Goal: Task Accomplishment & Management: Manage account settings

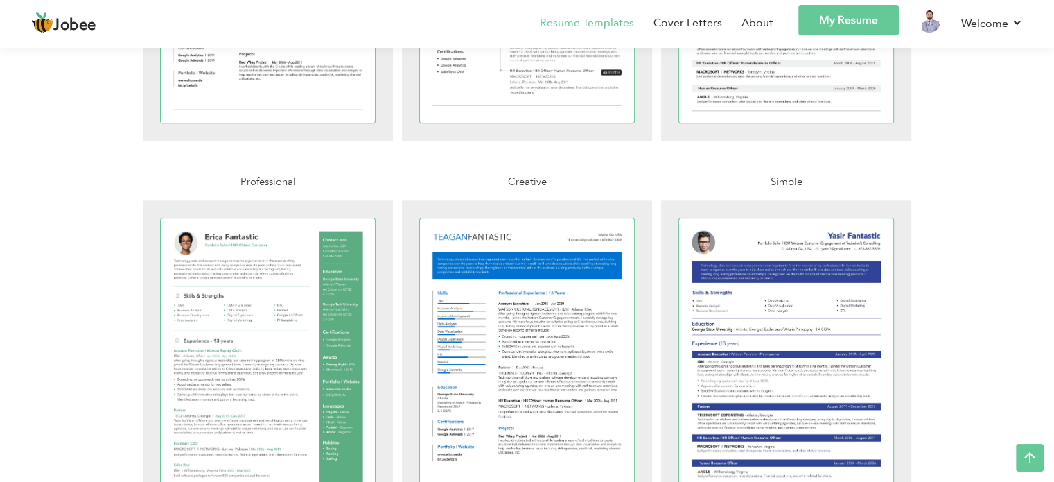
scroll to position [1733, 0]
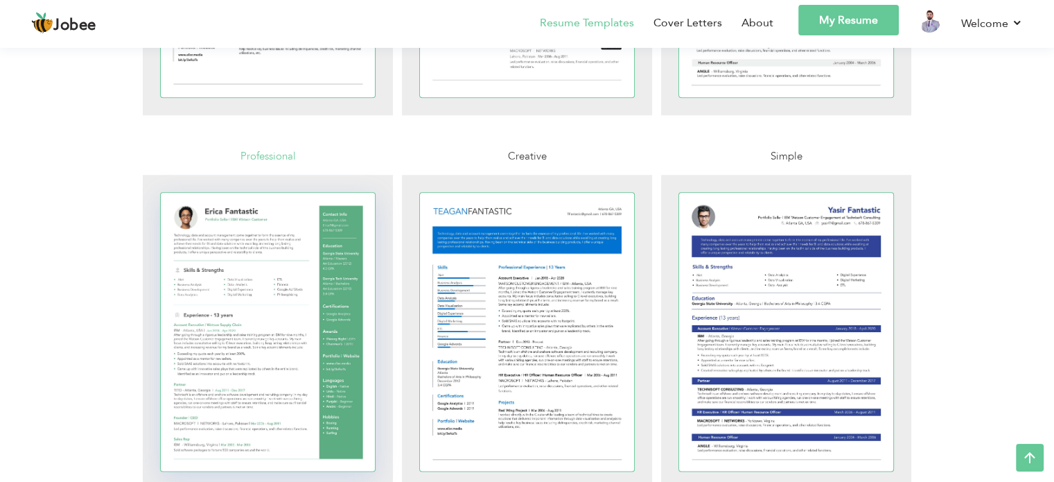
click at [222, 271] on div at bounding box center [268, 332] width 215 height 278
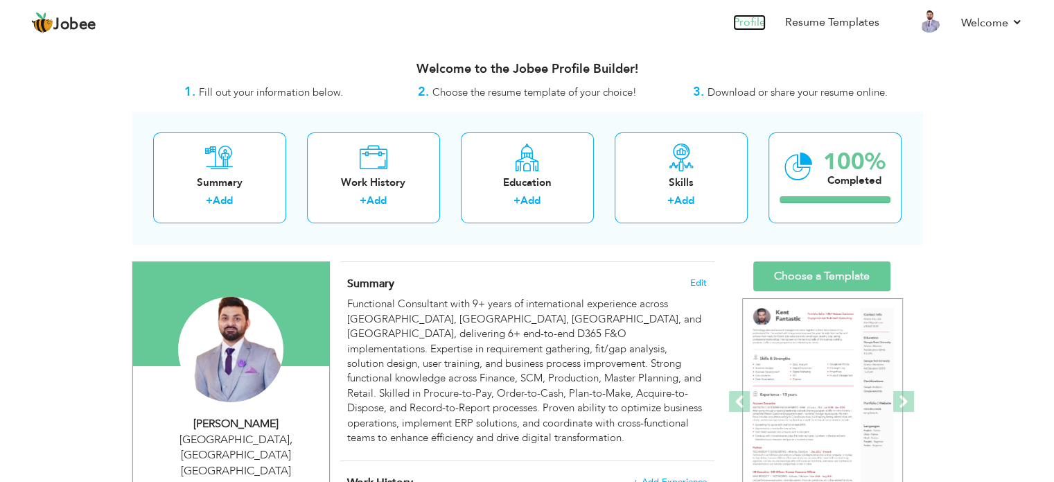
click at [761, 26] on link "Profile" at bounding box center [749, 23] width 33 height 16
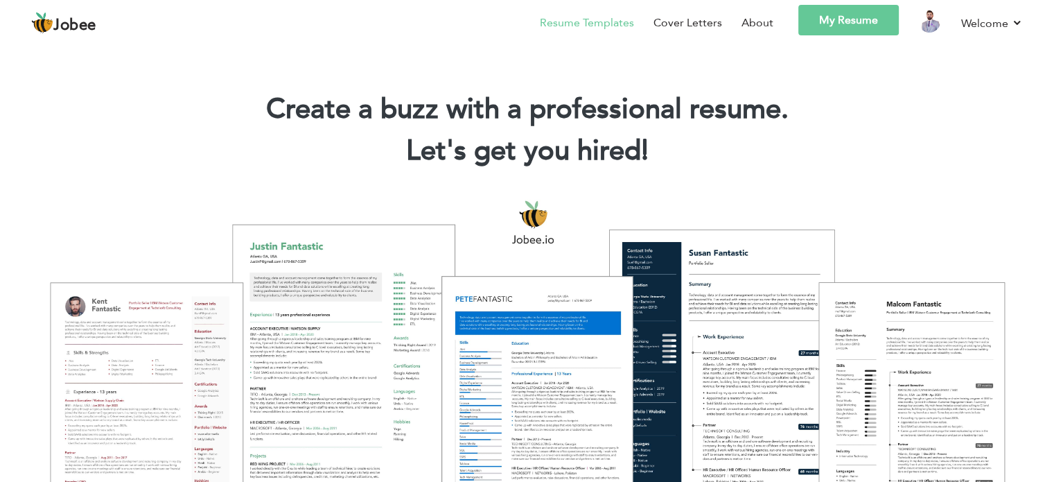
click at [621, 24] on link "Resume Templates" at bounding box center [587, 23] width 94 height 17
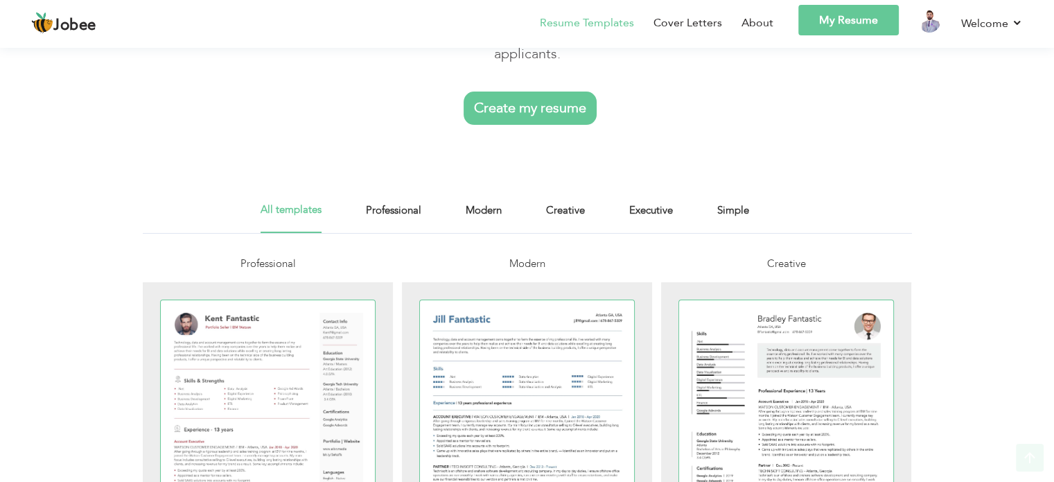
scroll to position [139, 0]
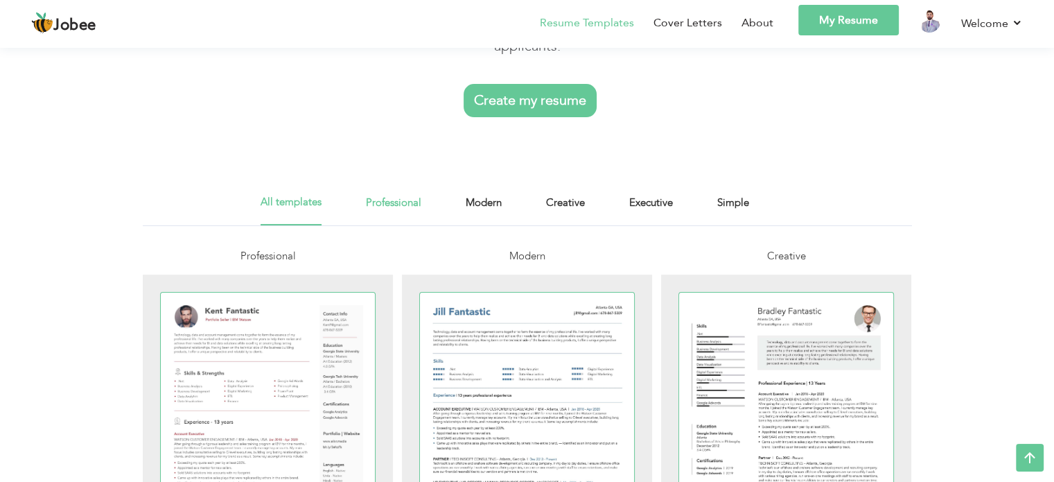
click at [397, 207] on link "Professional" at bounding box center [393, 209] width 55 height 31
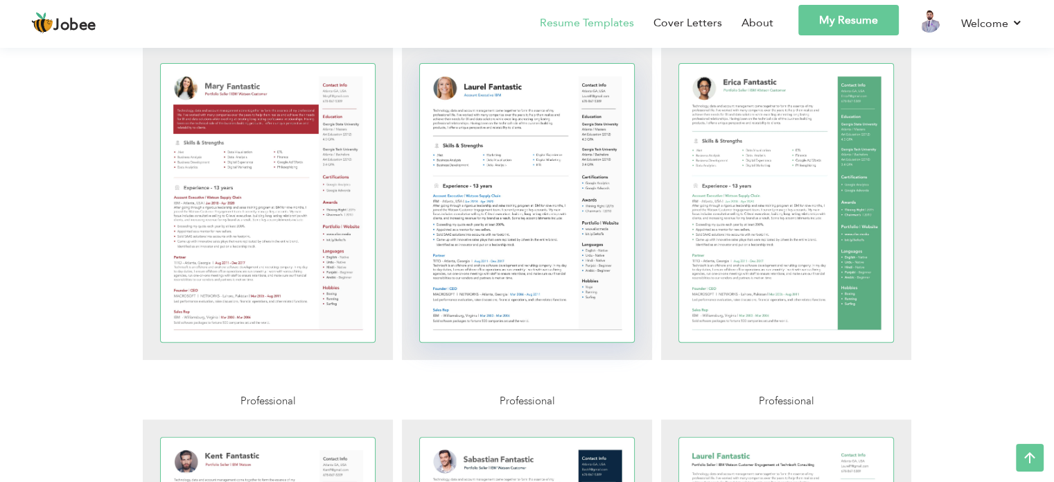
scroll to position [69, 0]
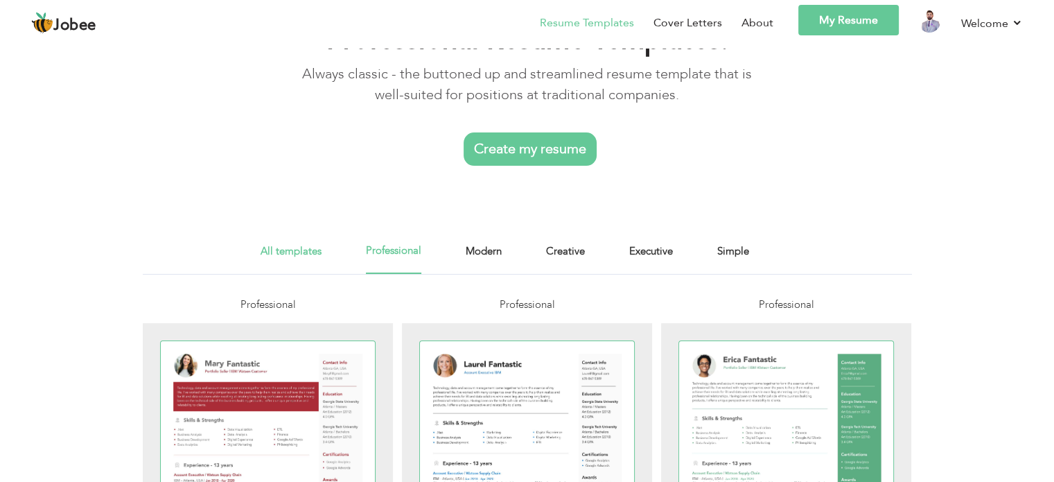
click at [272, 256] on link "All templates" at bounding box center [291, 258] width 61 height 31
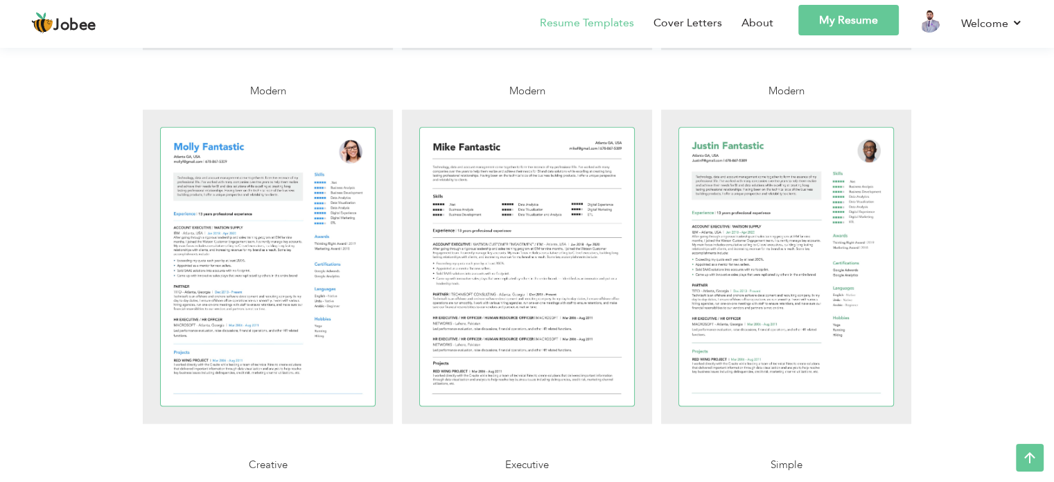
scroll to position [1040, 0]
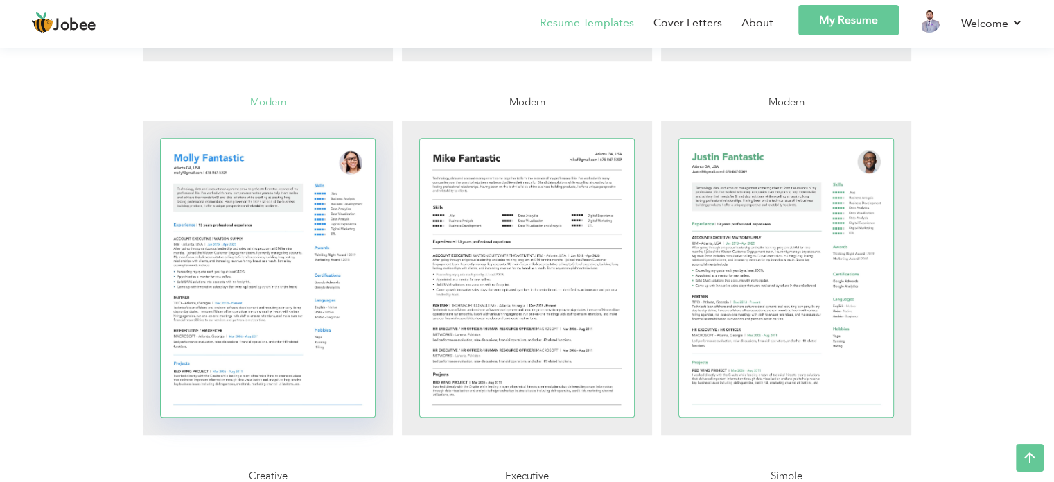
click at [290, 282] on div at bounding box center [268, 278] width 215 height 278
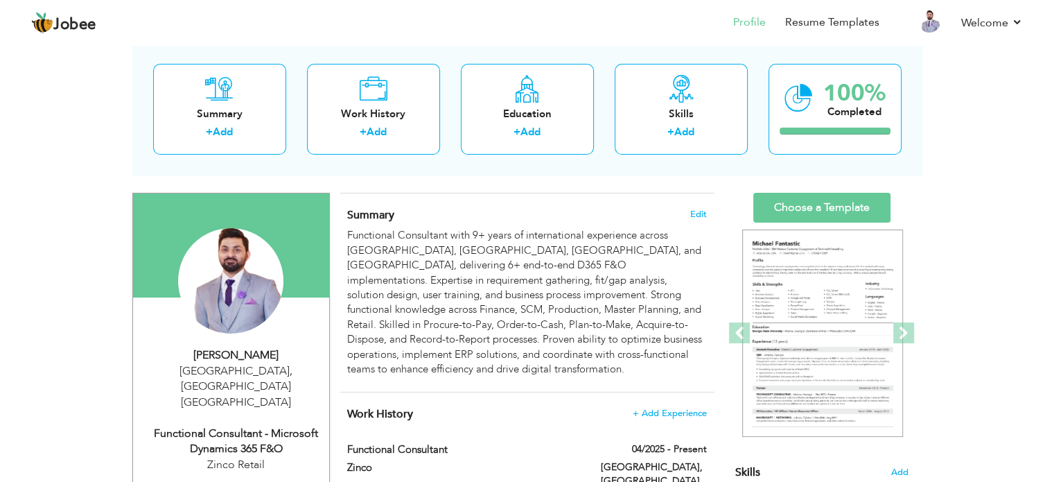
scroll to position [69, 0]
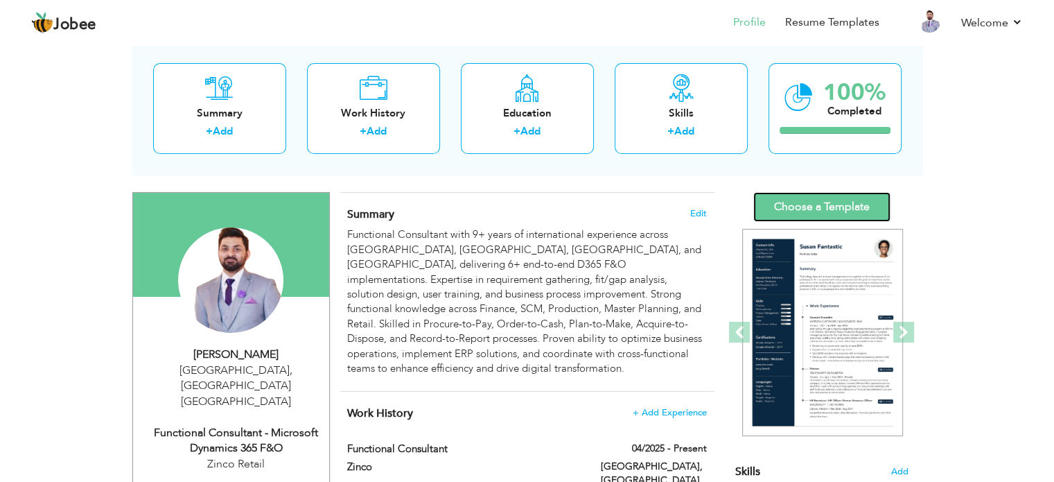
click at [825, 214] on link "Choose a Template" at bounding box center [822, 207] width 137 height 30
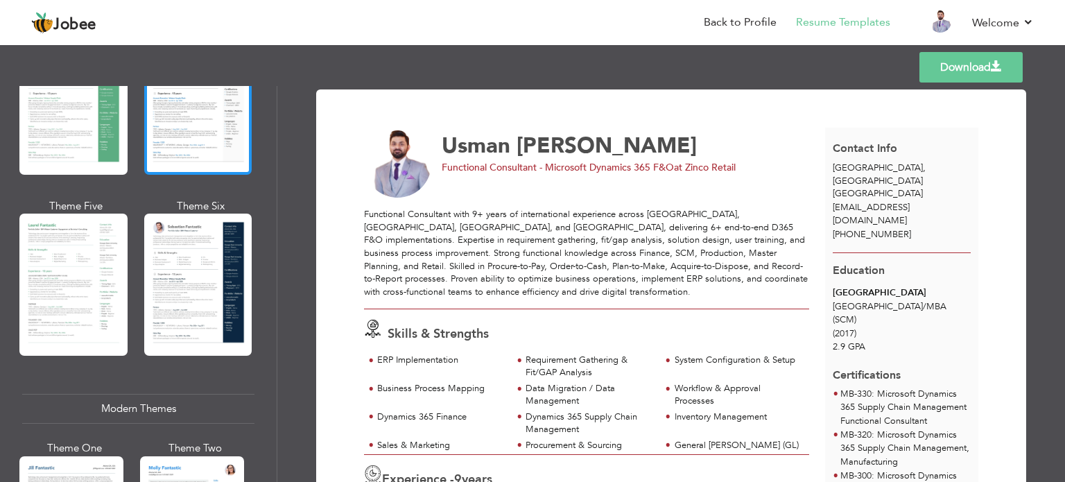
scroll to position [416, 0]
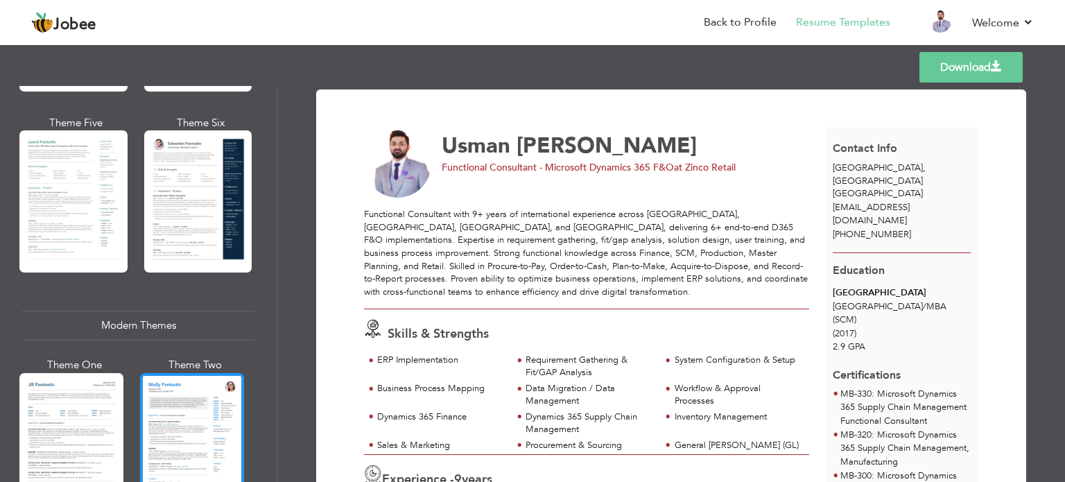
click at [192, 399] on div at bounding box center [192, 441] width 104 height 137
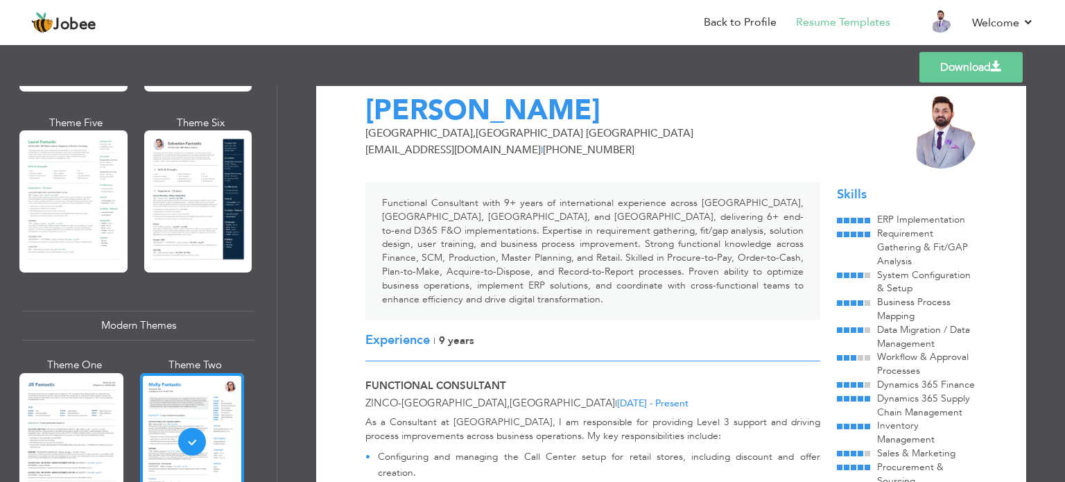
scroll to position [0, 0]
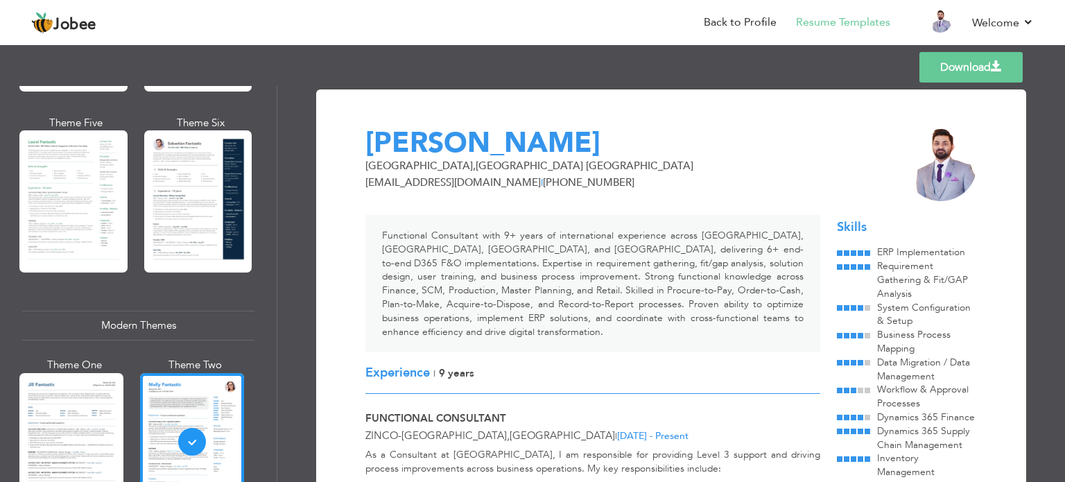
click at [954, 70] on link "Download" at bounding box center [970, 67] width 103 height 31
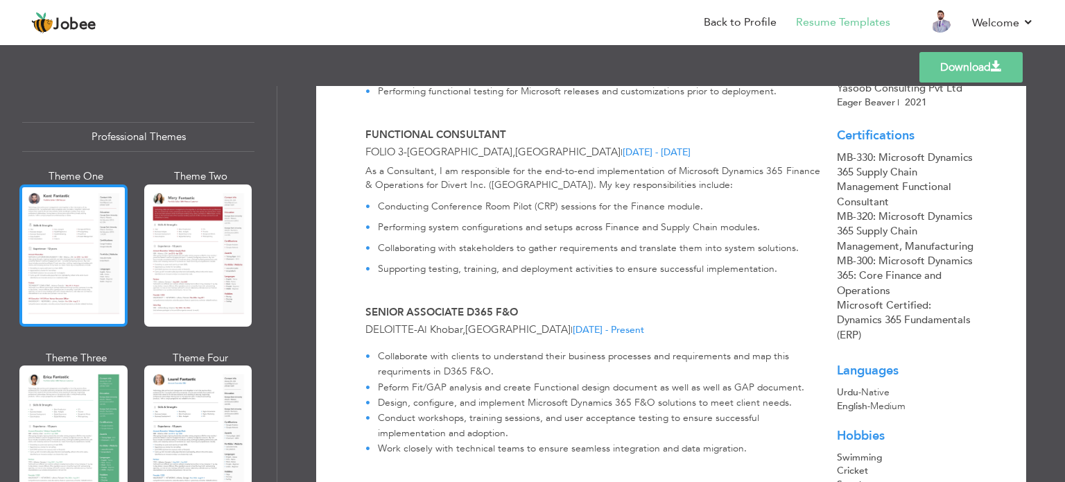
click at [74, 279] on div at bounding box center [73, 255] width 108 height 142
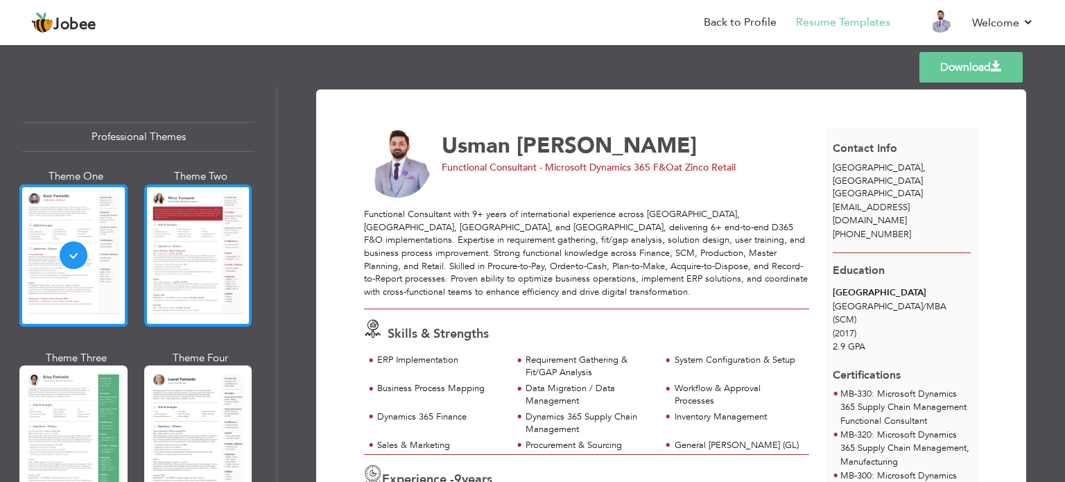
click at [205, 279] on div at bounding box center [198, 255] width 108 height 142
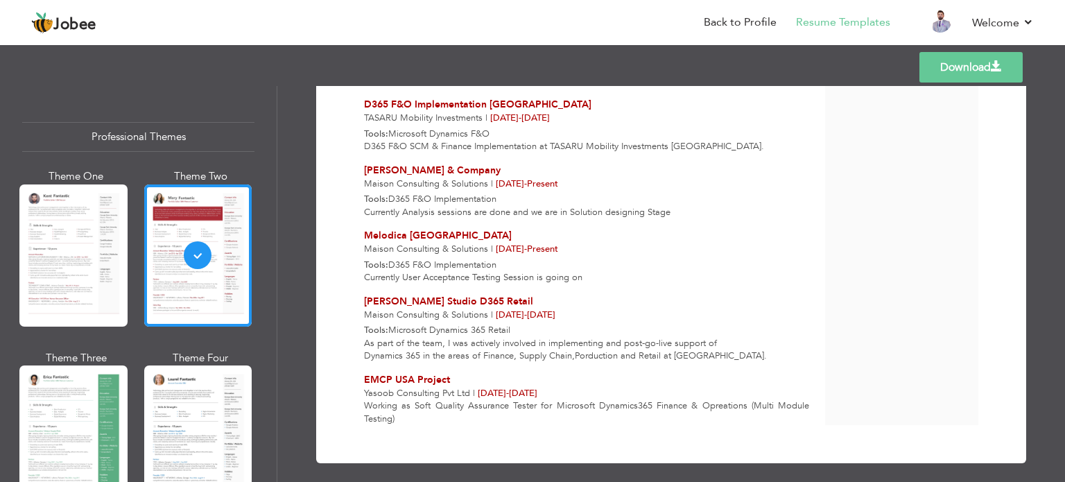
scroll to position [1651, 0]
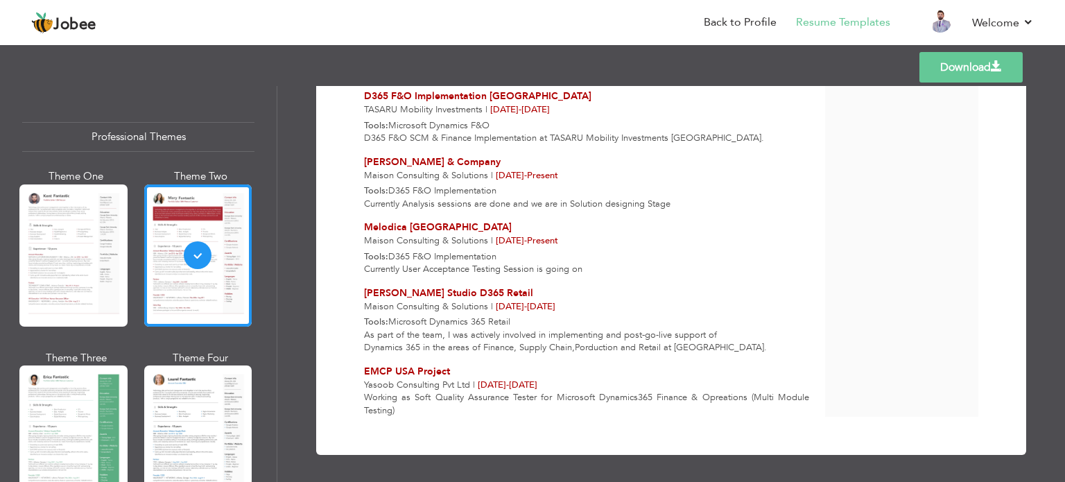
click at [83, 416] on div at bounding box center [73, 436] width 108 height 142
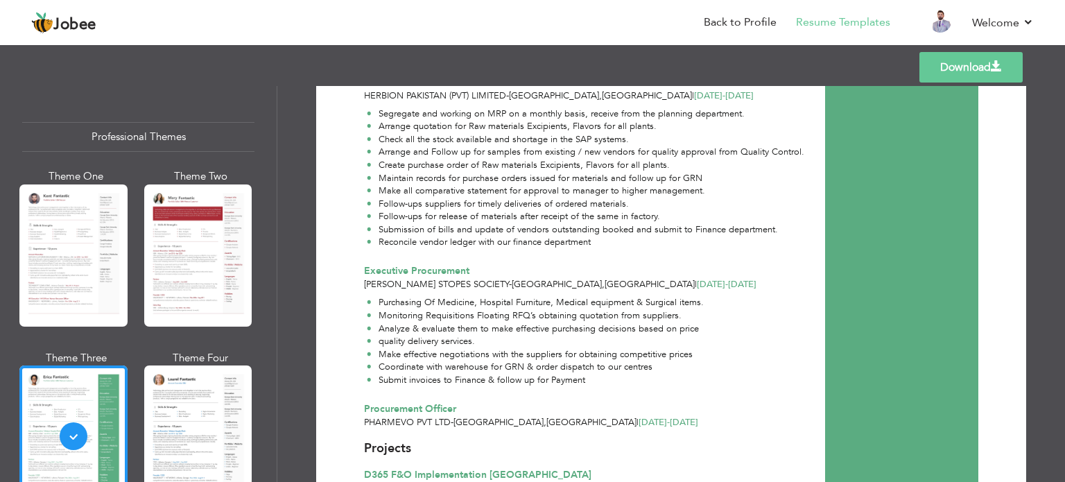
scroll to position [1317, 0]
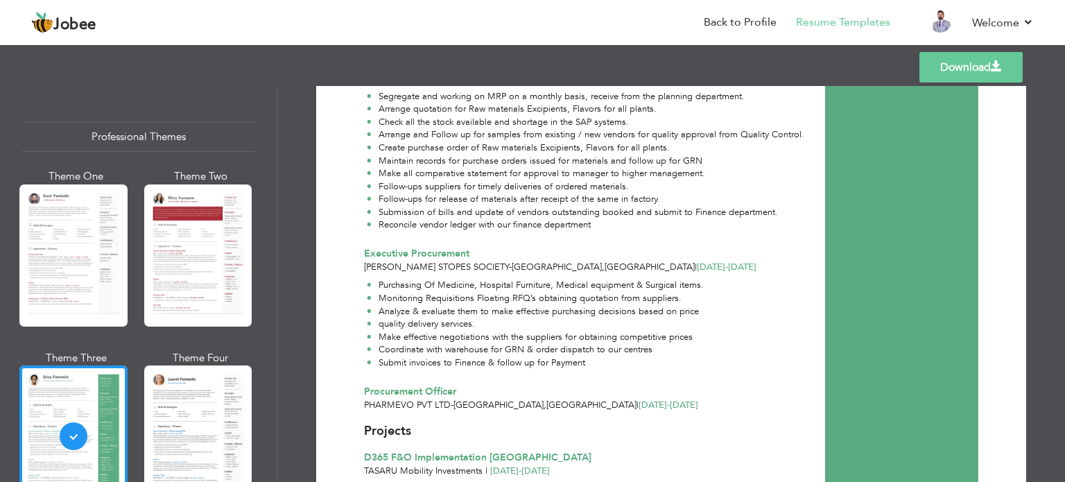
click at [193, 390] on div at bounding box center [198, 436] width 108 height 142
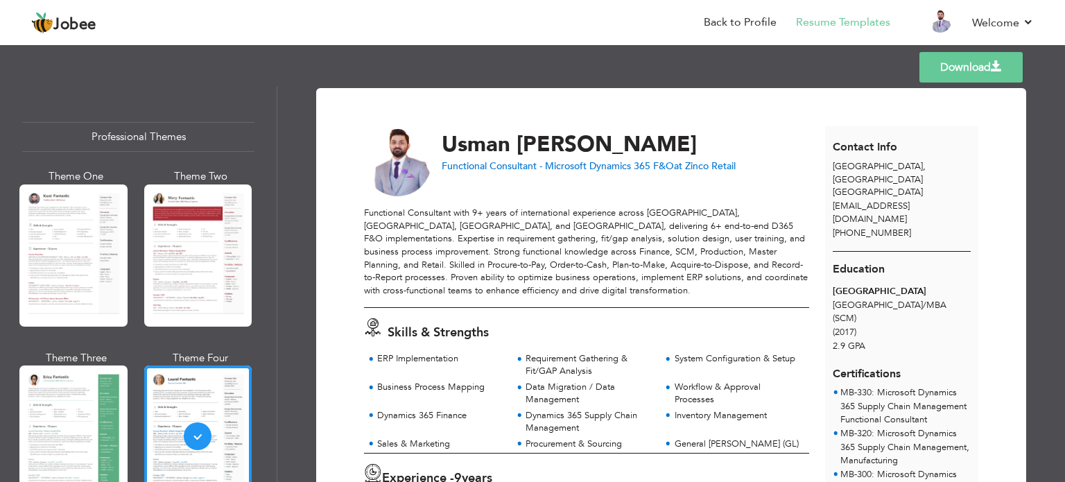
scroll to position [0, 0]
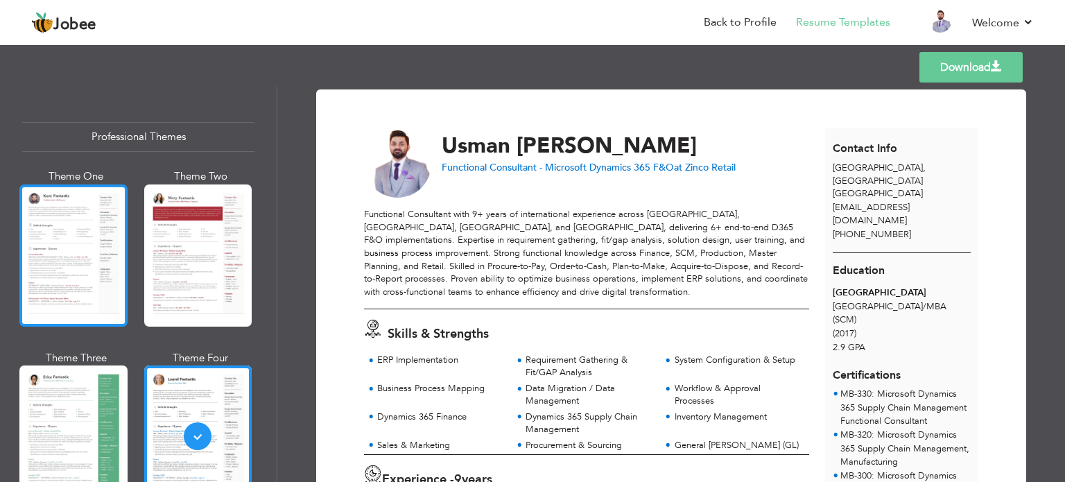
click at [53, 257] on div at bounding box center [73, 255] width 108 height 142
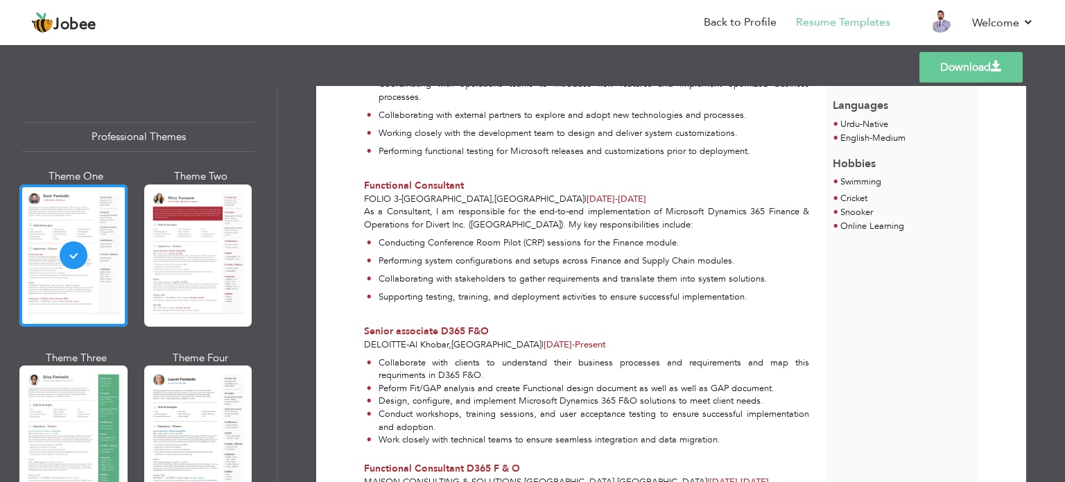
scroll to position [555, 0]
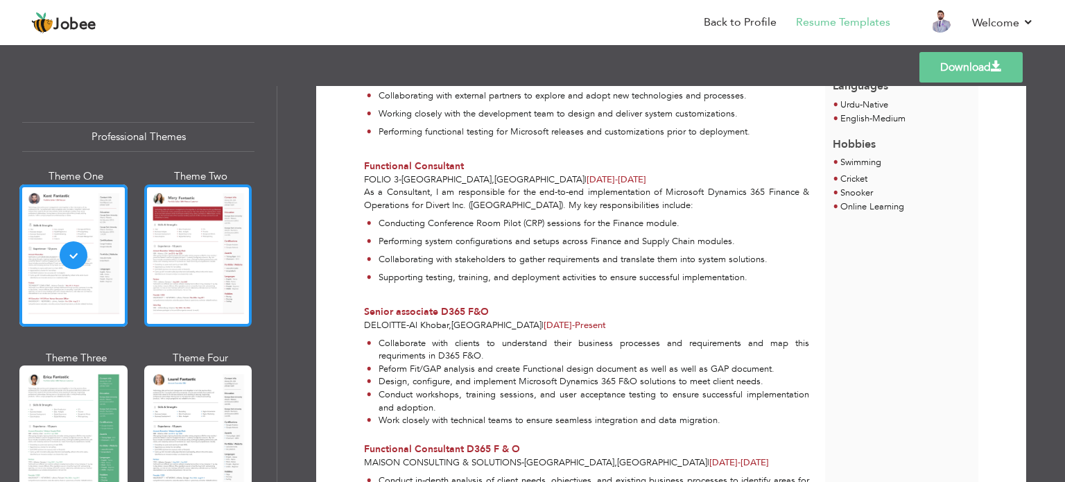
click at [209, 259] on div at bounding box center [198, 255] width 108 height 142
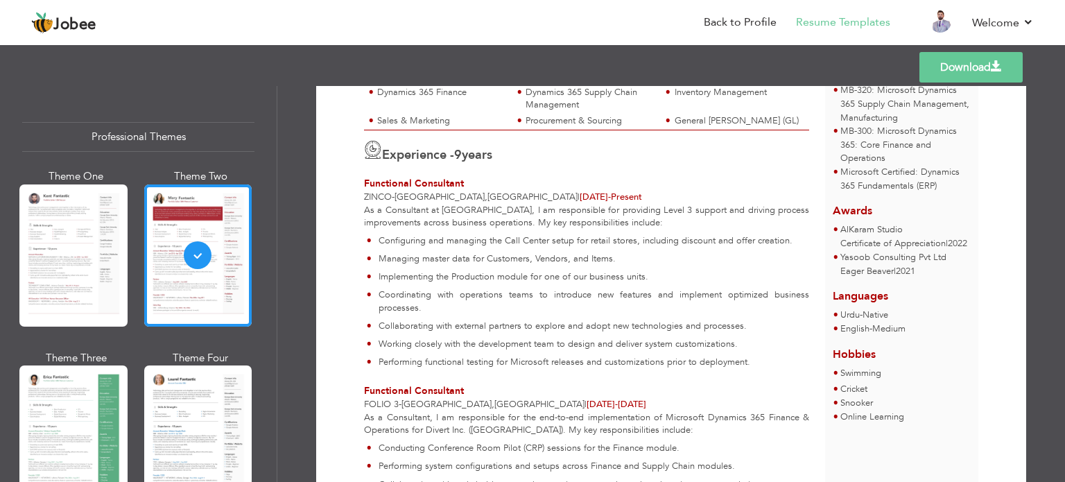
scroll to position [333, 0]
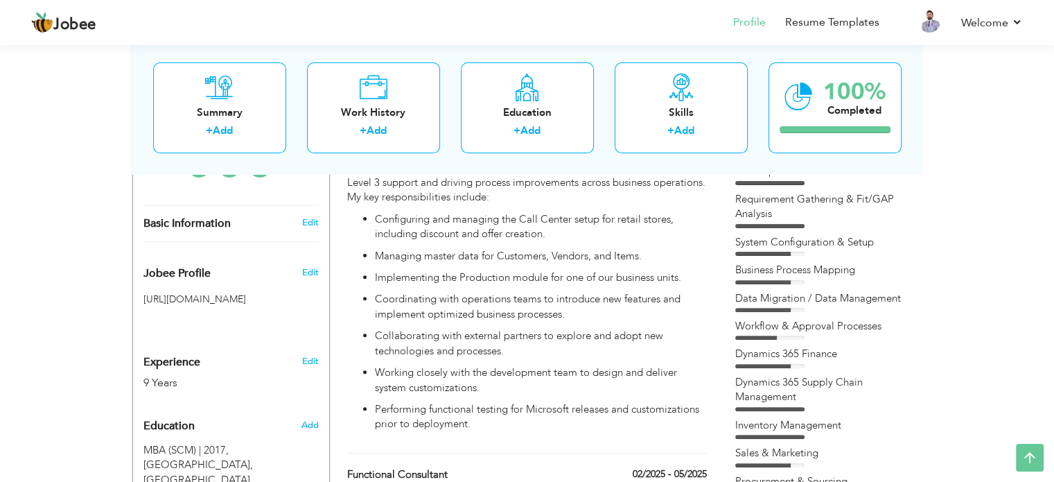
scroll to position [416, 0]
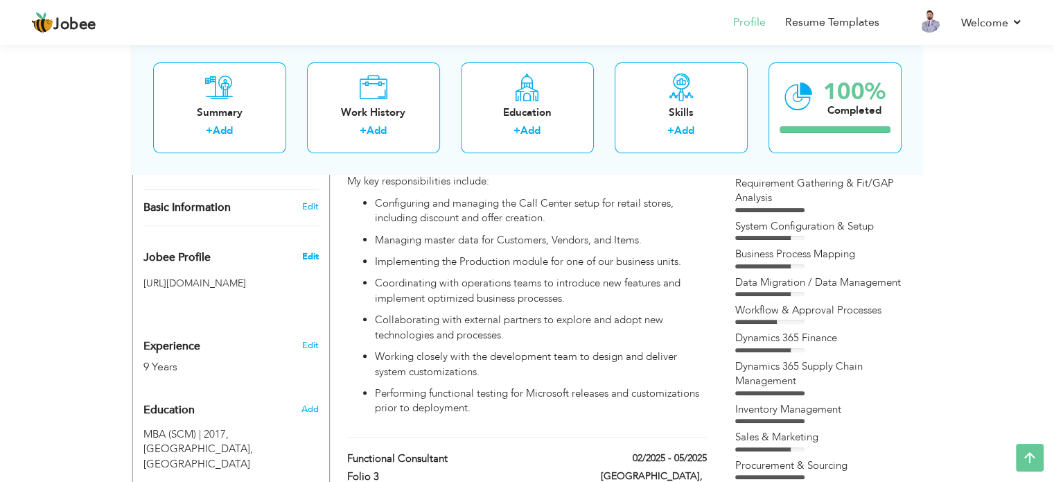
click at [313, 250] on span "Edit" at bounding box center [310, 256] width 17 height 12
type input "Usmanuddin"
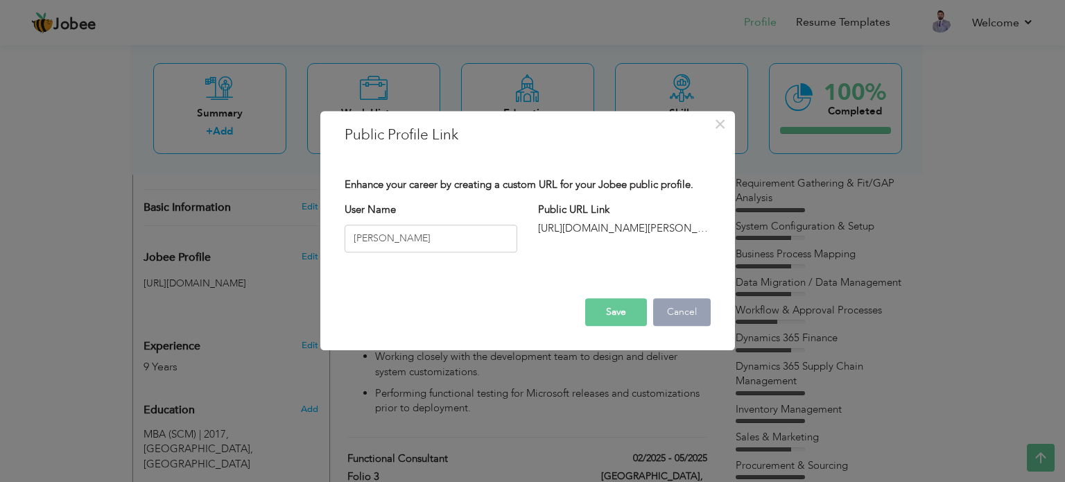
click at [677, 306] on button "Cancel" at bounding box center [682, 312] width 58 height 28
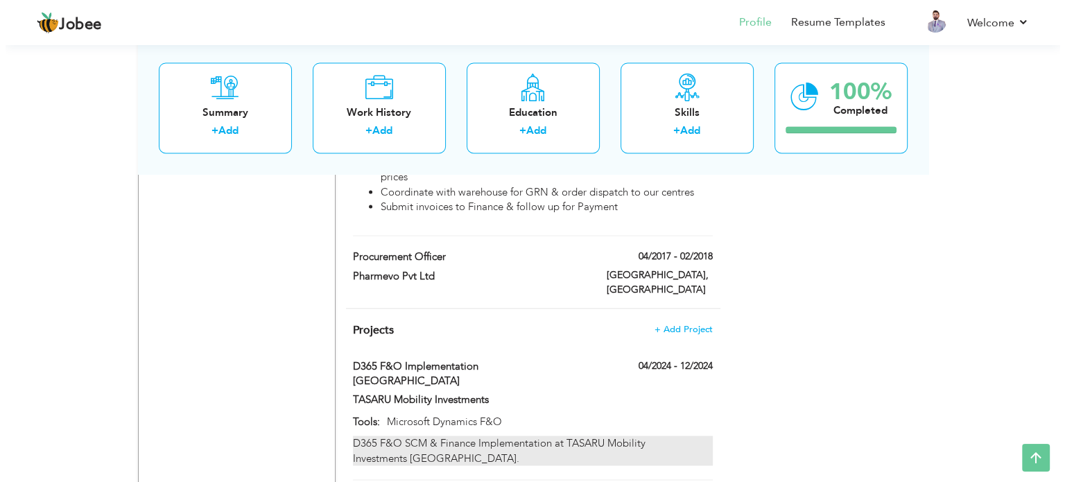
scroll to position [2426, 0]
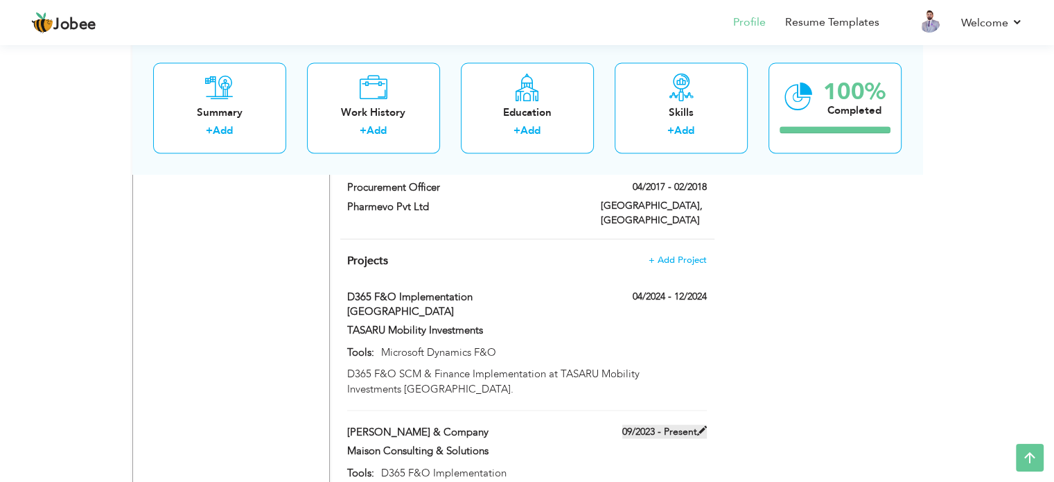
click at [668, 424] on label "09/2023 - Present" at bounding box center [664, 431] width 85 height 14
type input "[PERSON_NAME] & Company"
type input "Maison Consulting & Solutions"
type input "09/2023"
type input "D365 F&O Implementation"
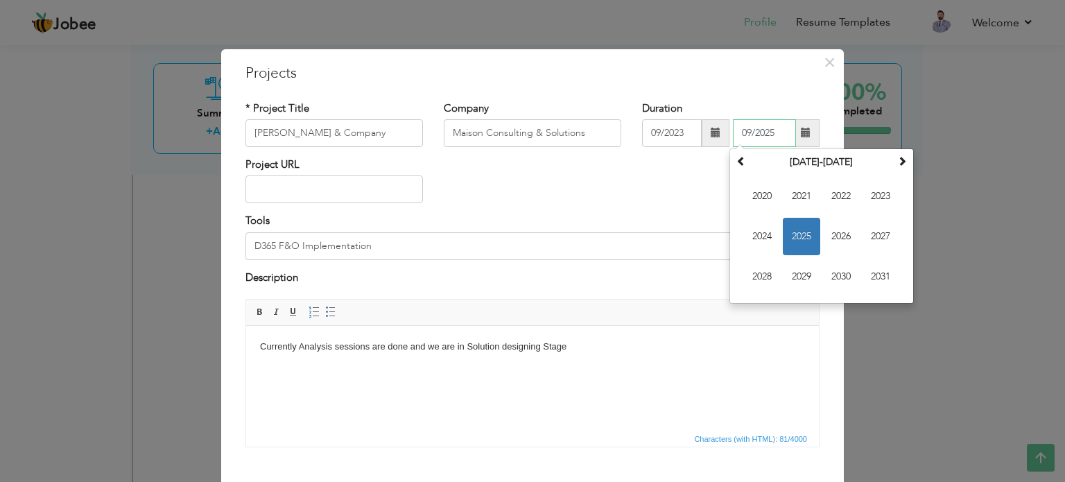
click at [764, 134] on input "09/2025" at bounding box center [764, 133] width 63 height 28
click at [762, 229] on span "2024" at bounding box center [761, 236] width 37 height 37
click at [801, 202] on span "Feb" at bounding box center [801, 195] width 37 height 37
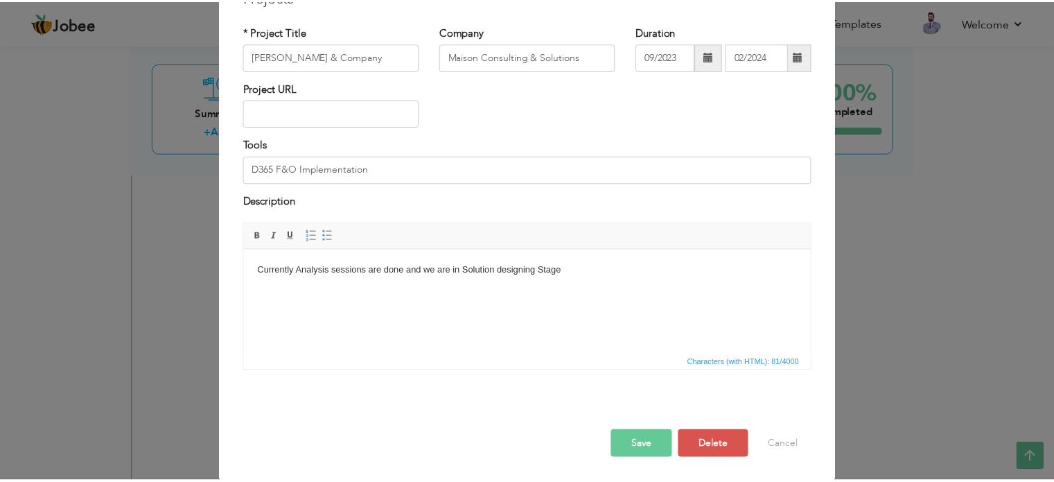
scroll to position [77, 0]
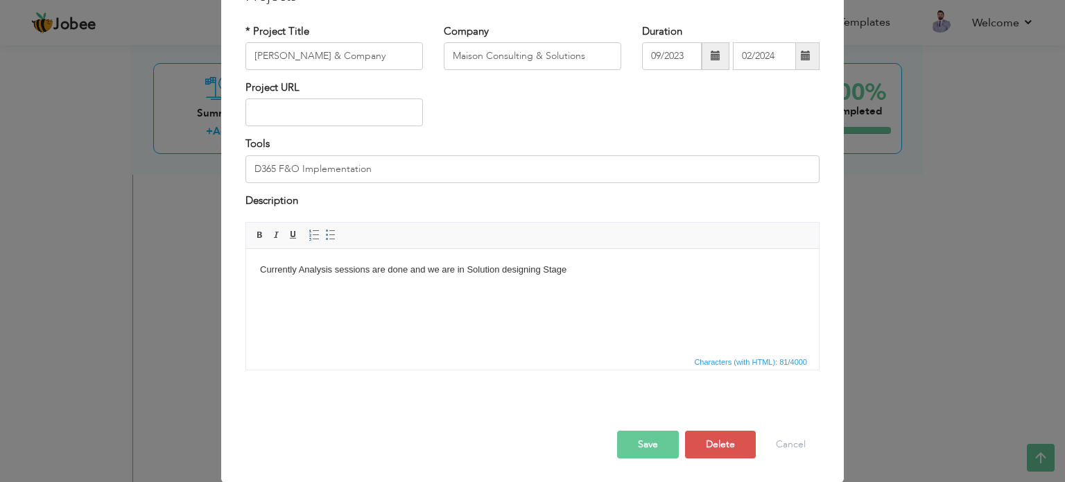
drag, startPoint x: 627, startPoint y: 430, endPoint x: 707, endPoint y: 87, distance: 351.8
click at [710, 73] on div "× Projects * Project Title Ali Gohar & Company Company Maison Consulting & Solu…" at bounding box center [532, 227] width 622 height 511
click at [802, 58] on span at bounding box center [806, 56] width 10 height 10
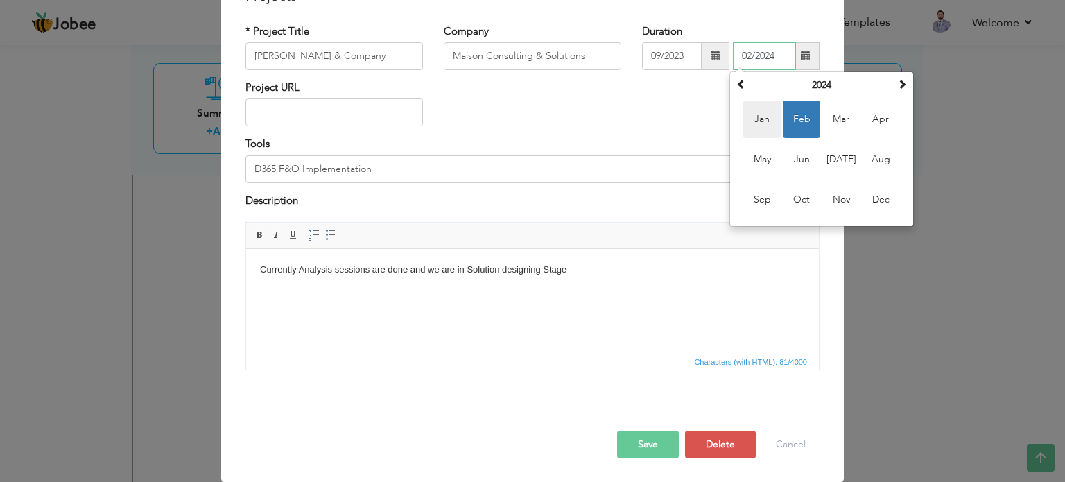
click at [756, 121] on span "Jan" at bounding box center [761, 119] width 37 height 37
type input "01/2024"
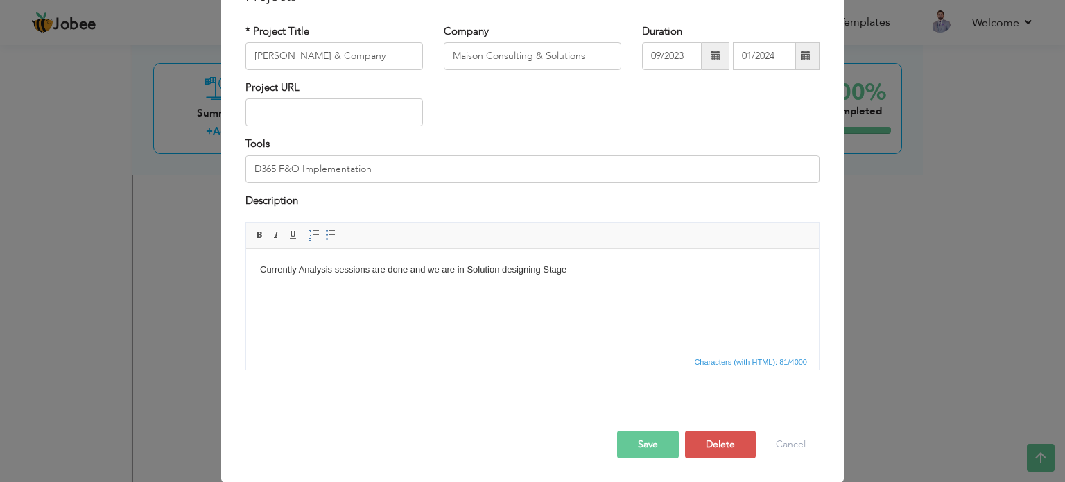
click at [636, 443] on button "Save" at bounding box center [648, 444] width 62 height 28
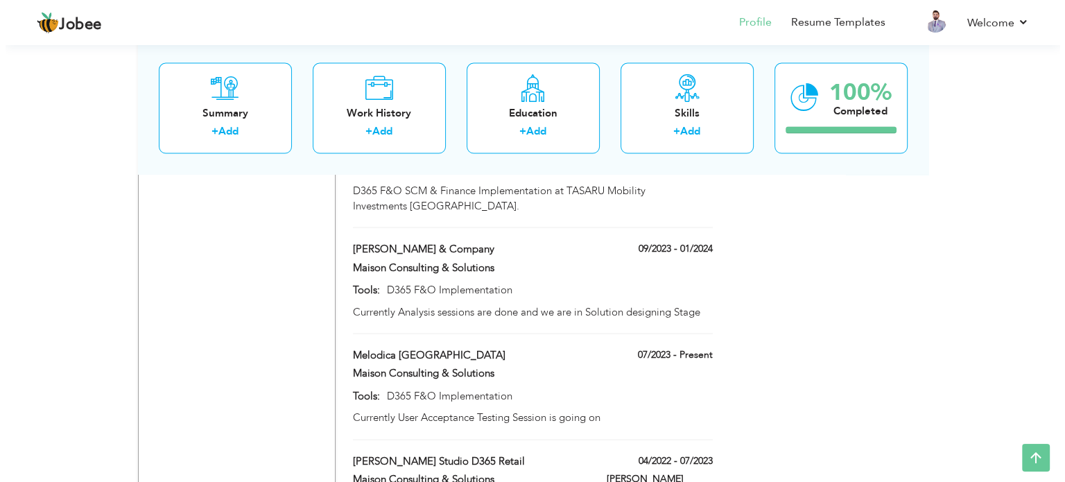
scroll to position [2589, 0]
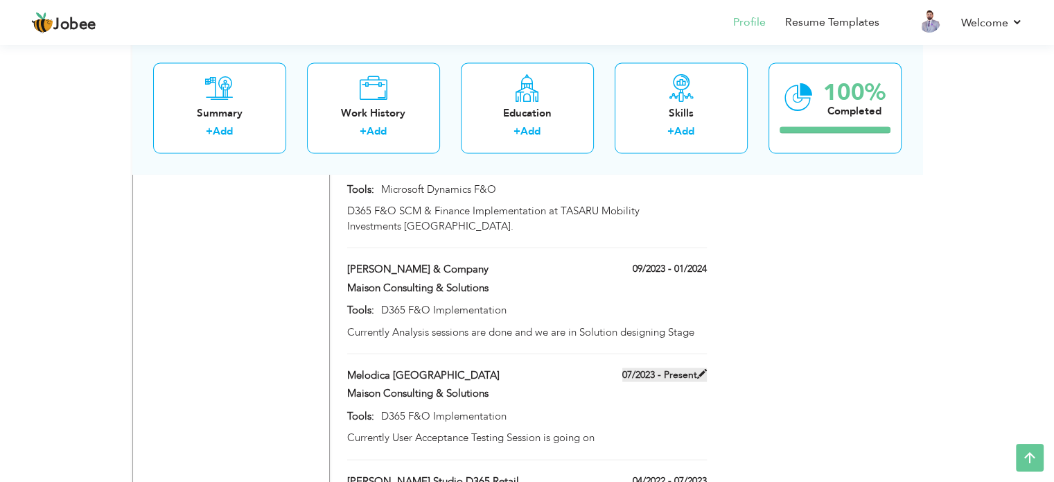
click at [693, 367] on label "07/2023 - Present" at bounding box center [664, 374] width 85 height 14
type input "Melodica [GEOGRAPHIC_DATA]"
type input "07/2023"
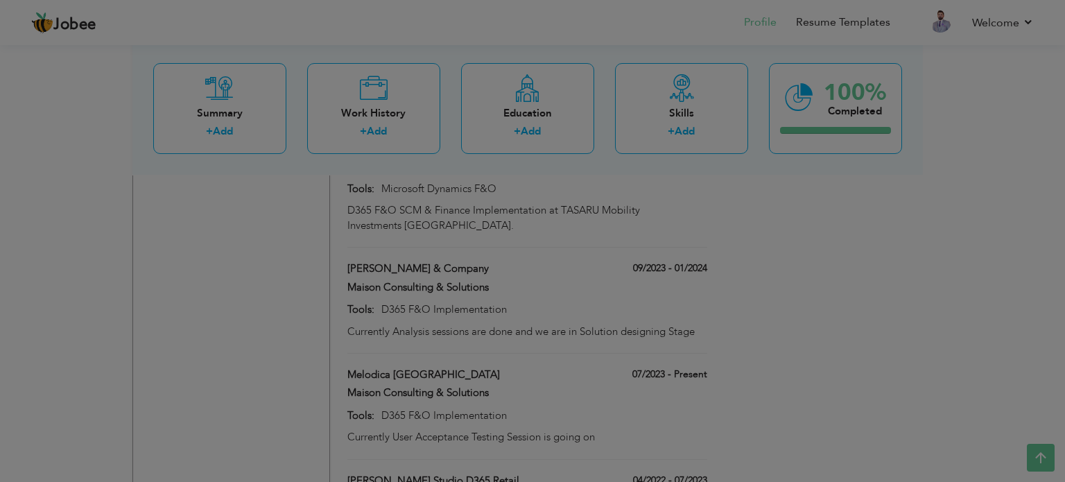
scroll to position [0, 0]
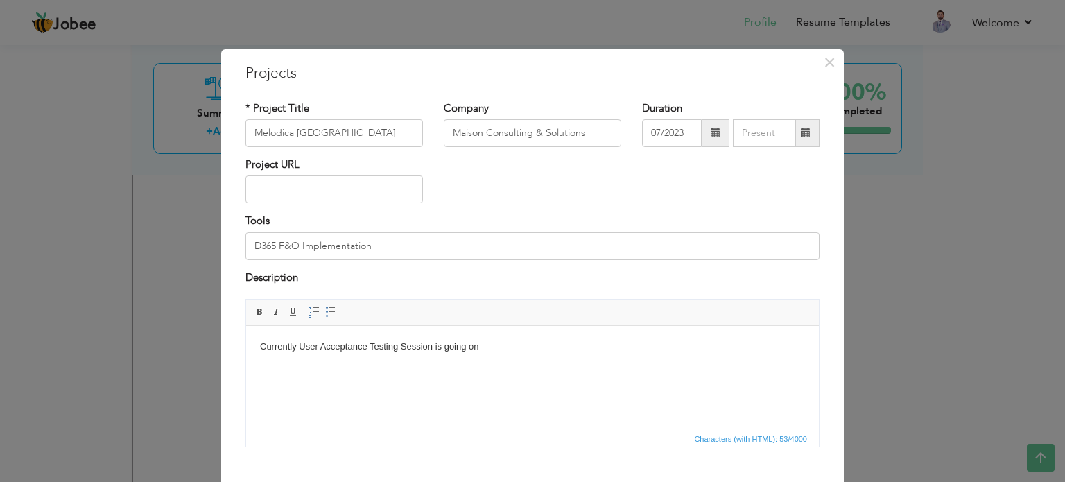
click at [805, 137] on span at bounding box center [806, 133] width 10 height 10
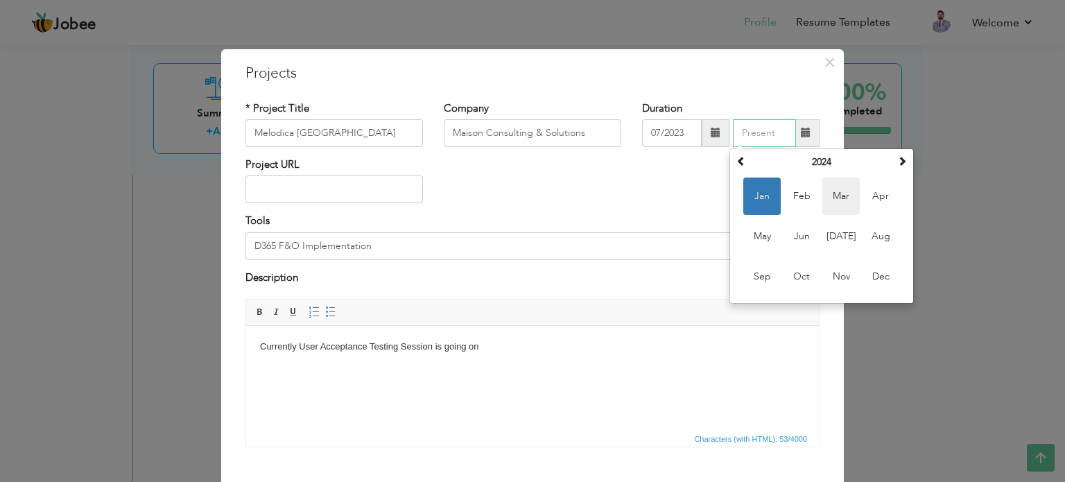
click at [824, 196] on span "Mar" at bounding box center [840, 195] width 37 height 37
type input "03/2024"
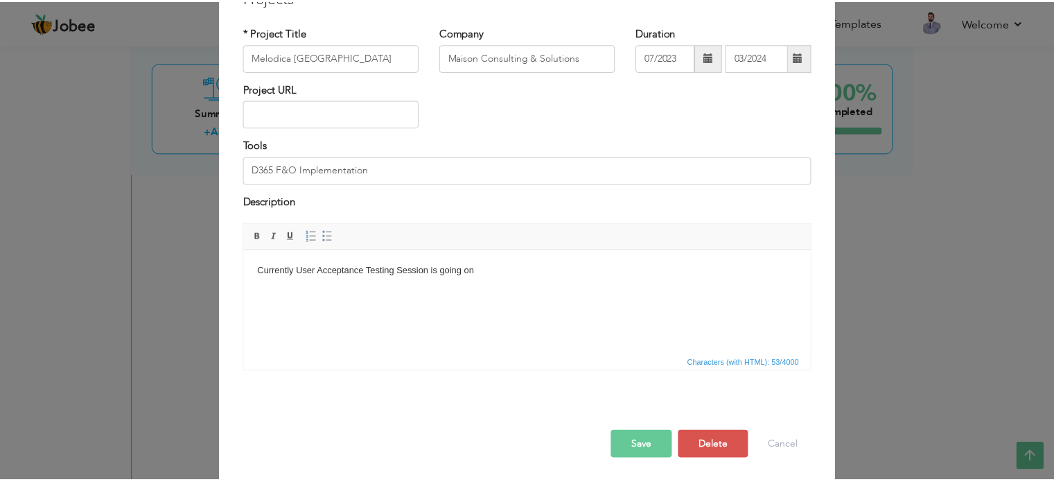
scroll to position [77, 0]
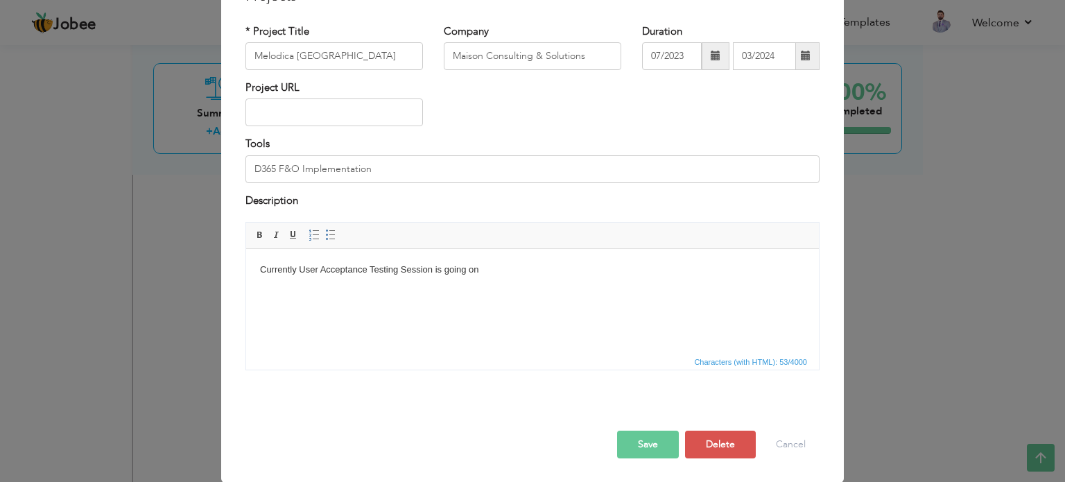
click at [639, 443] on button "Save" at bounding box center [648, 444] width 62 height 28
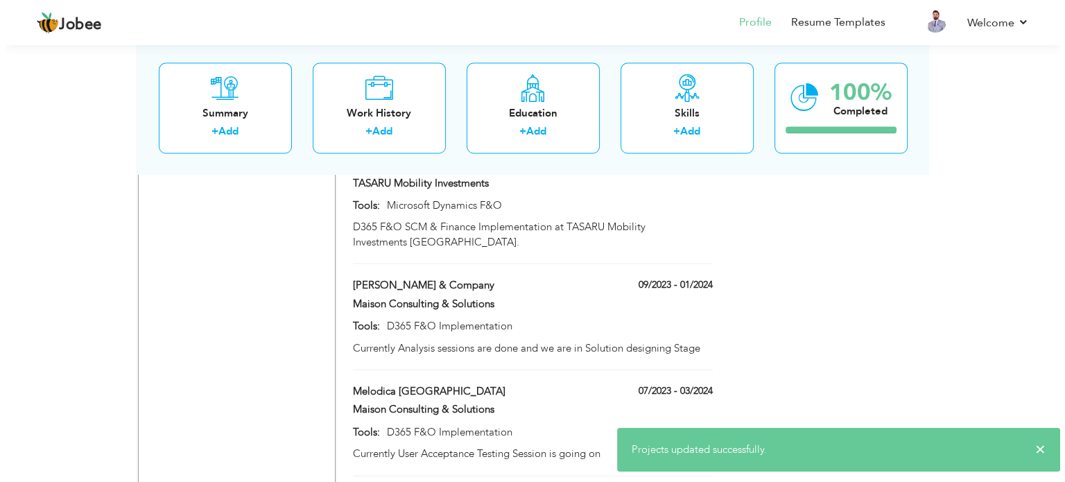
scroll to position [2520, 0]
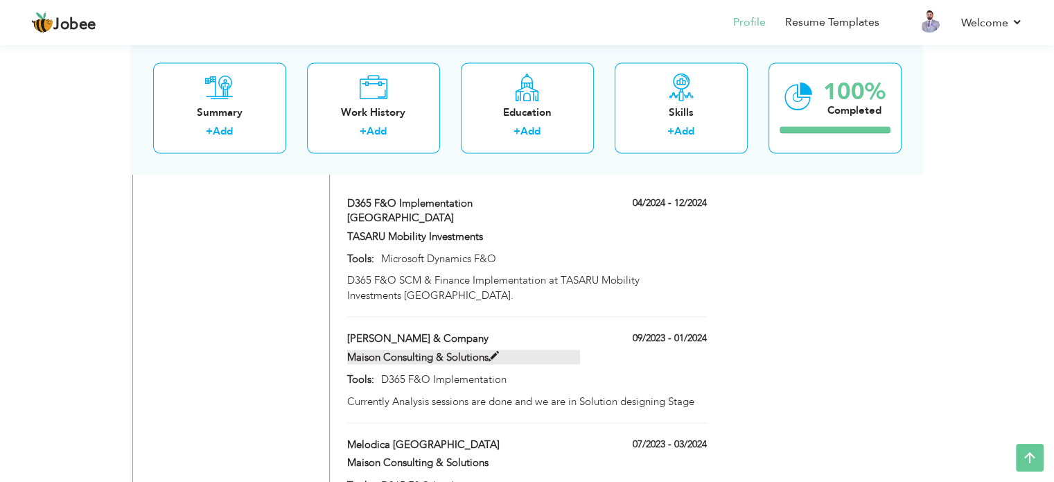
click at [496, 351] on span at bounding box center [494, 356] width 10 height 10
type input "[PERSON_NAME] & Company"
type input "09/2023"
type input "01/2024"
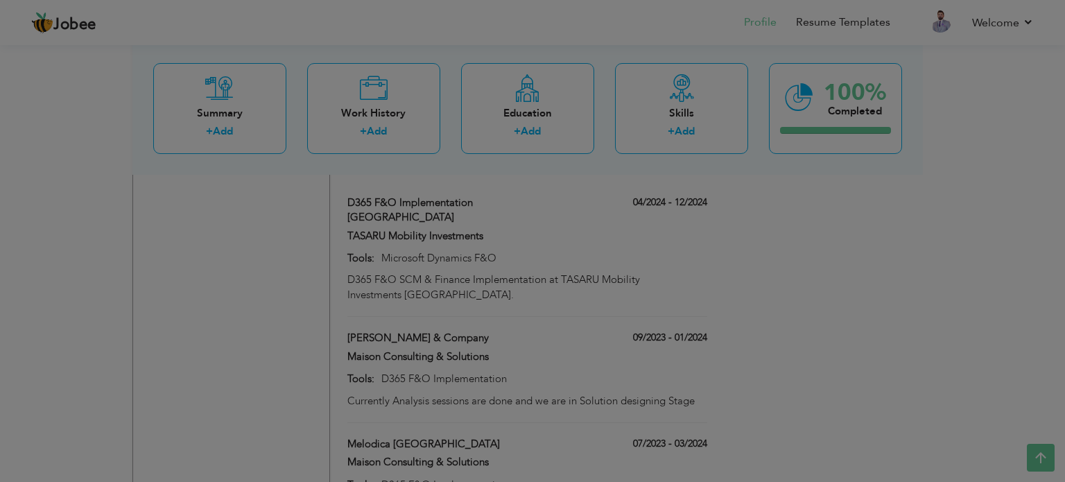
scroll to position [0, 0]
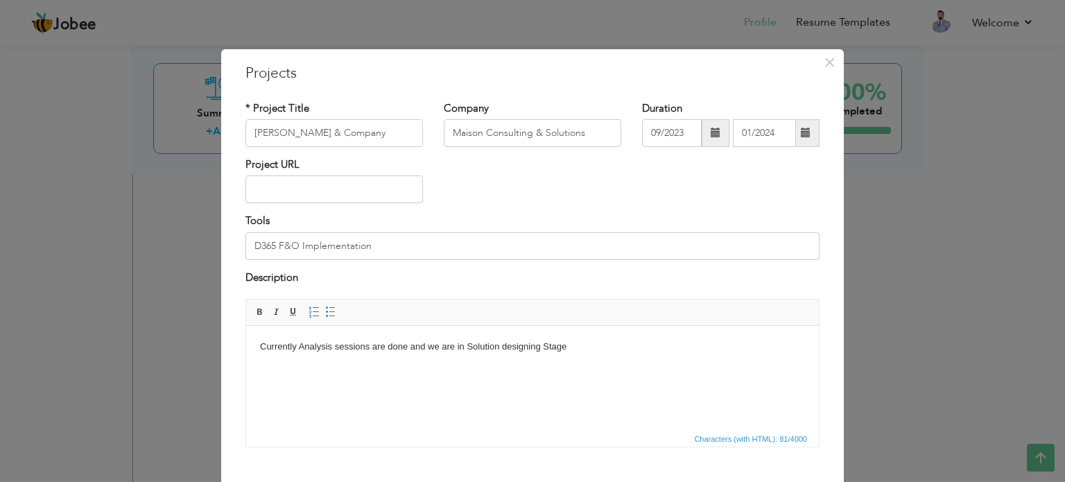
drag, startPoint x: 595, startPoint y: 347, endPoint x: 160, endPoint y: 347, distance: 435.3
click at [246, 347] on html "Currently Analysis sessions are done and we are in Solution designing Stage" at bounding box center [532, 347] width 573 height 42
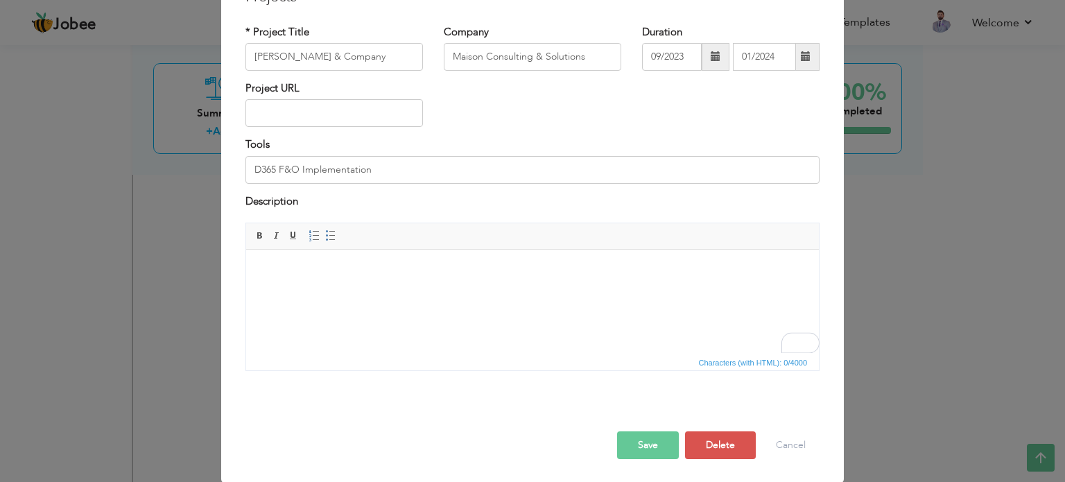
scroll to position [77, 0]
click at [653, 453] on button "Save" at bounding box center [648, 444] width 62 height 28
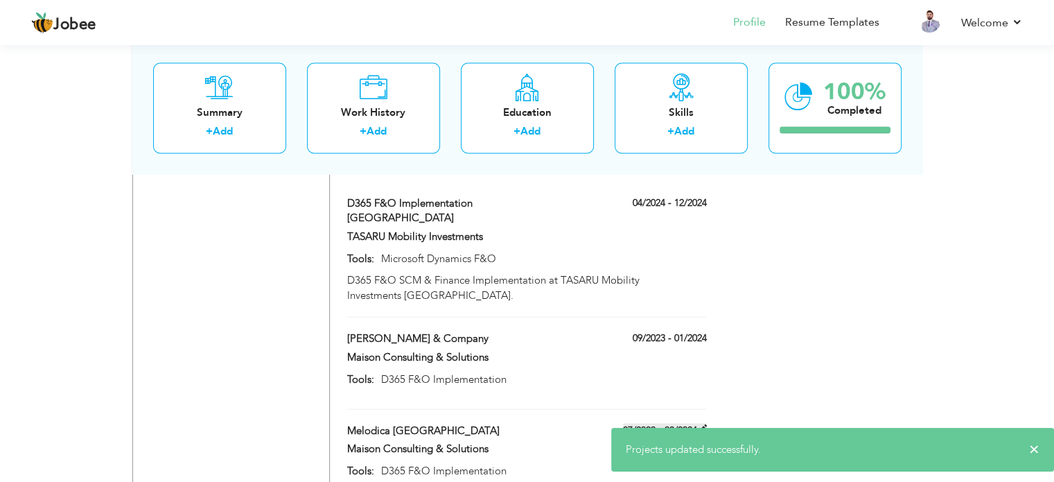
click at [696, 423] on label "07/2023 - 03/2024" at bounding box center [665, 430] width 84 height 14
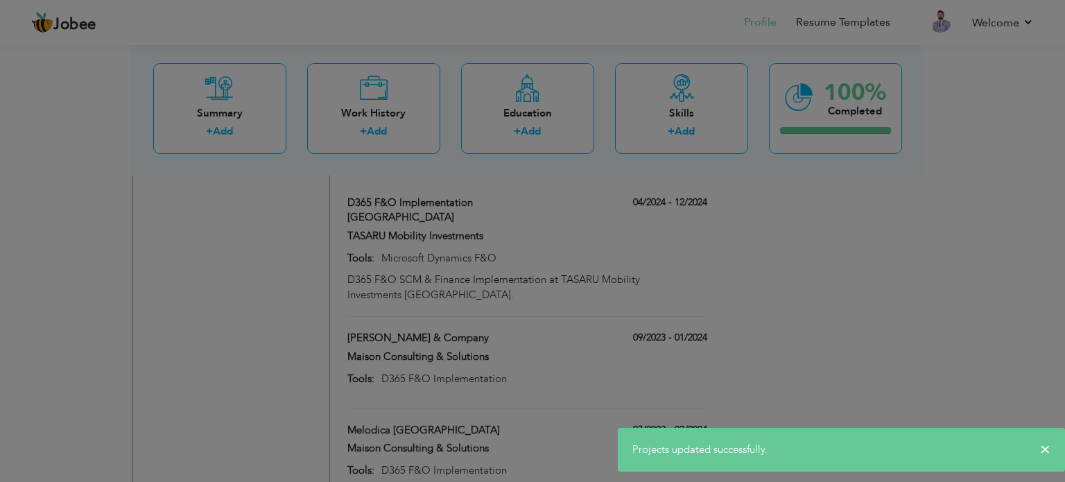
scroll to position [0, 0]
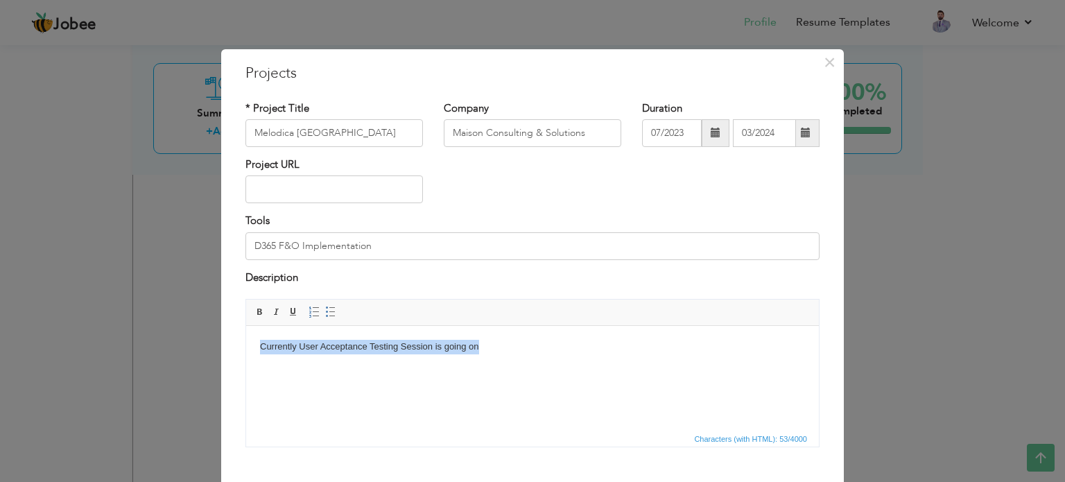
drag, startPoint x: 491, startPoint y: 345, endPoint x: 12, endPoint y: 356, distance: 478.4
click at [246, 356] on html "Currently User Acceptance Testing Session is going on" at bounding box center [532, 347] width 573 height 42
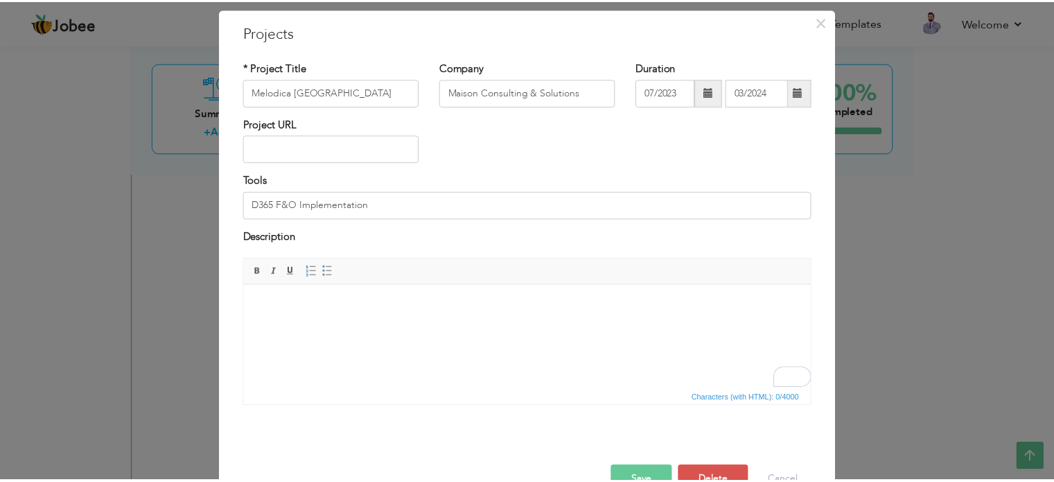
scroll to position [77, 0]
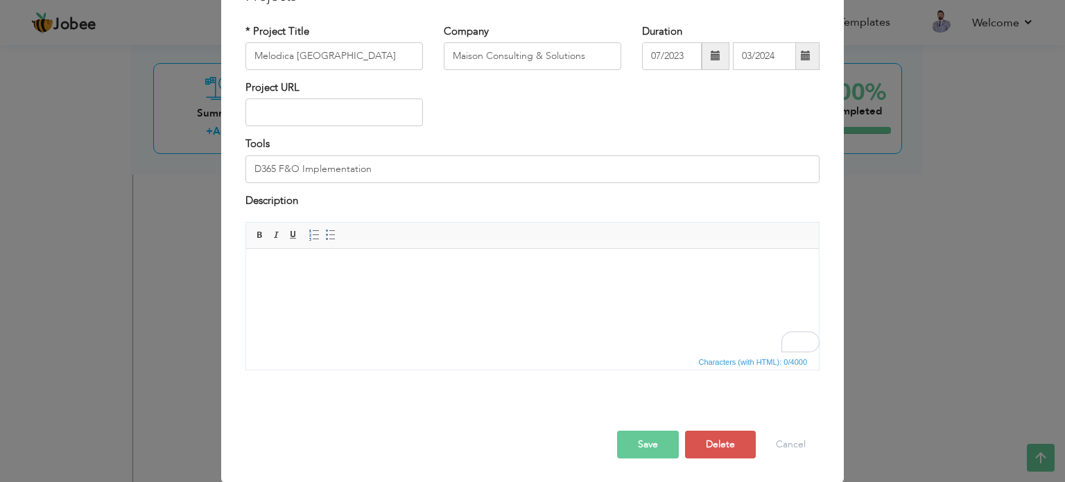
click at [649, 446] on button "Save" at bounding box center [648, 444] width 62 height 28
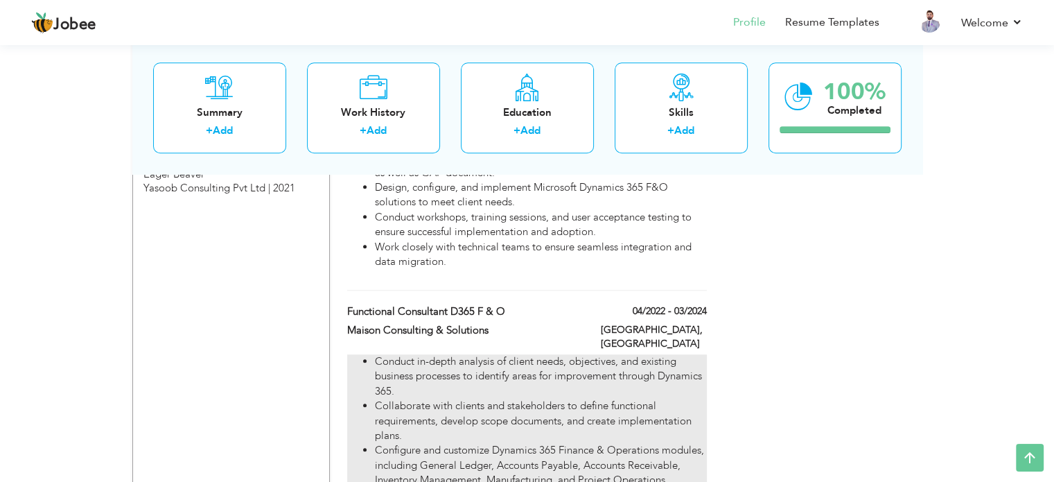
scroll to position [856, 0]
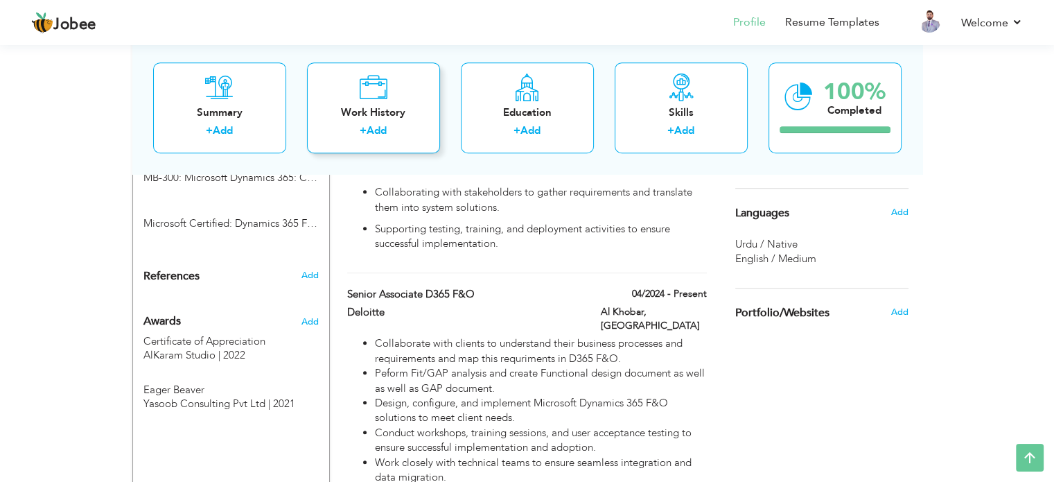
click at [365, 105] on div "Work History" at bounding box center [373, 112] width 111 height 15
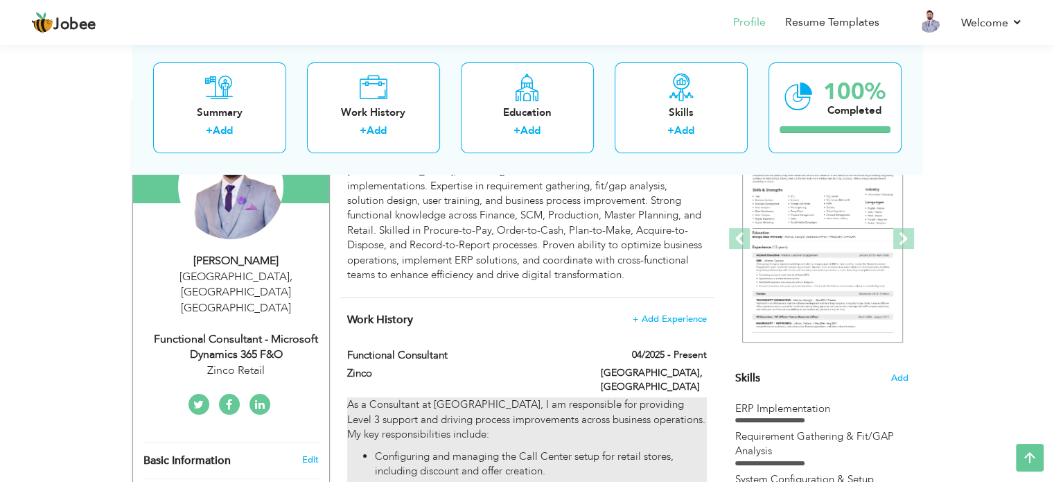
scroll to position [94, 0]
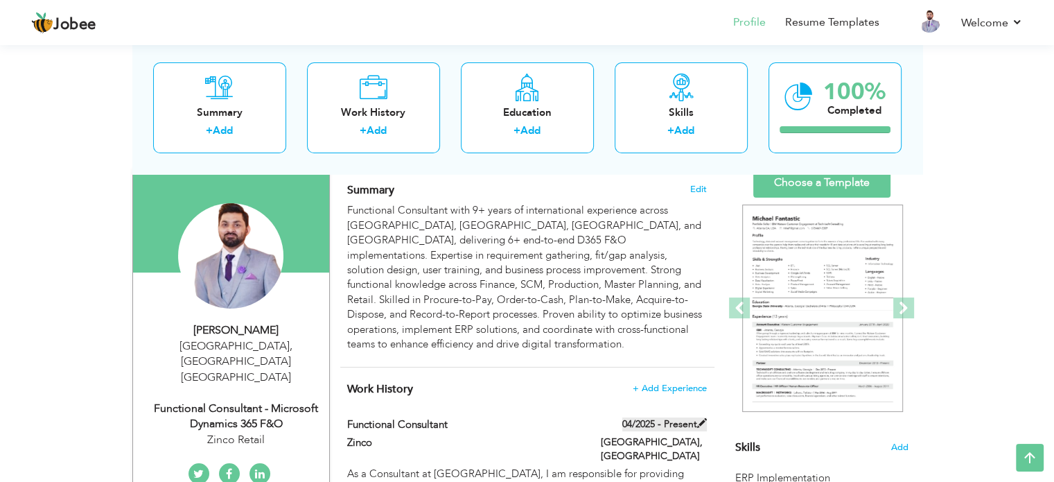
click at [704, 418] on span at bounding box center [702, 423] width 10 height 10
type input "Functional Consultant"
type input "Zinco"
type input "04/2025"
type input "[GEOGRAPHIC_DATA]"
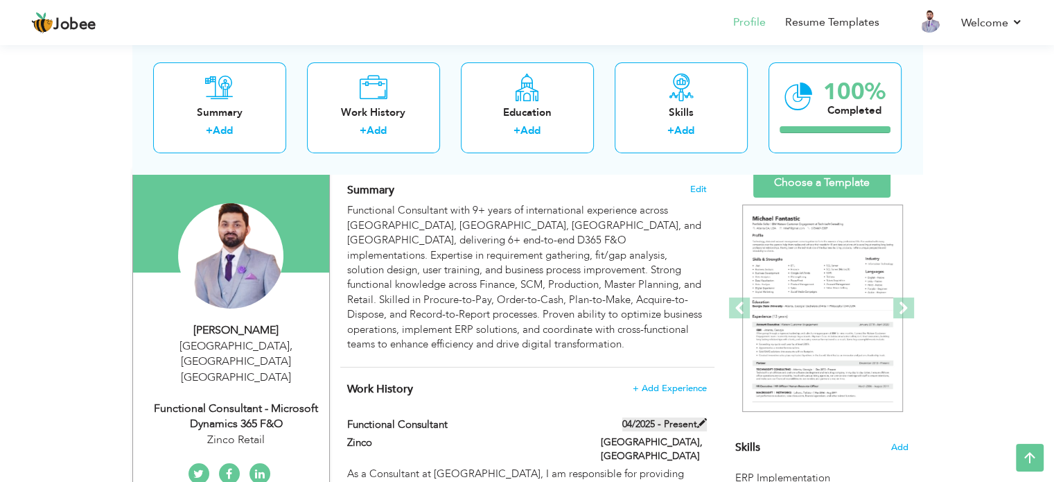
type input "[GEOGRAPHIC_DATA]"
checkbox input "true"
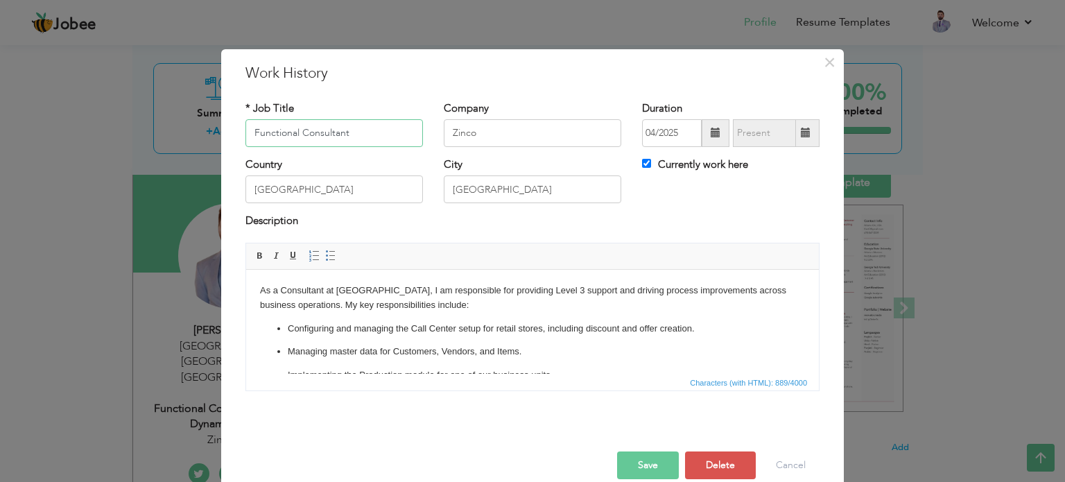
click at [297, 131] on input "Functional Consultant" at bounding box center [333, 133] width 177 height 28
drag, startPoint x: 292, startPoint y: 134, endPoint x: 130, endPoint y: 136, distance: 162.2
click at [130, 136] on div "× Work History * Job Title Functional Consultant Company Zinco Duration" at bounding box center [532, 241] width 1065 height 482
type input "Microsoft Dynamics Consultant"
click at [618, 465] on button "Save" at bounding box center [648, 465] width 62 height 28
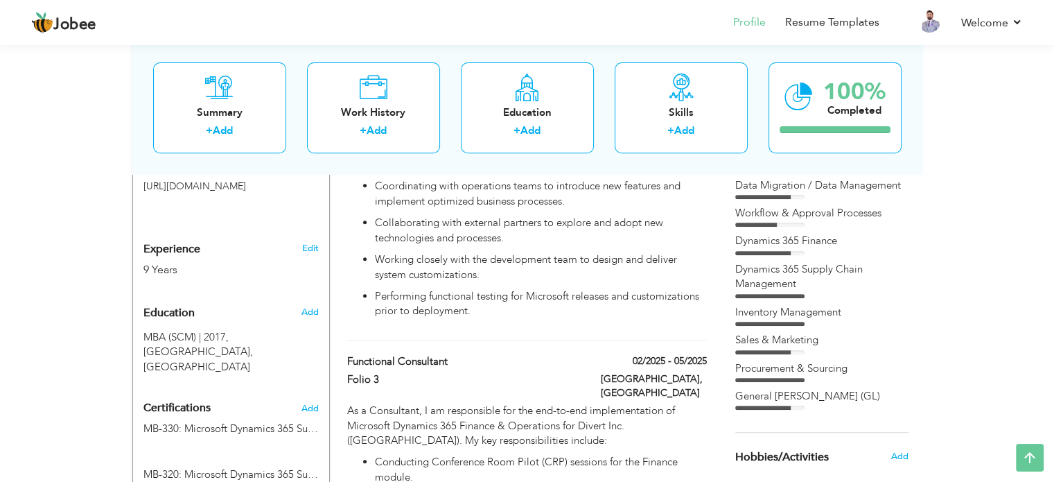
scroll to position [514, 0]
click at [700, 354] on span at bounding box center [702, 359] width 10 height 10
type input "Functional Consultant"
type input "Folio 3"
type input "02/2025"
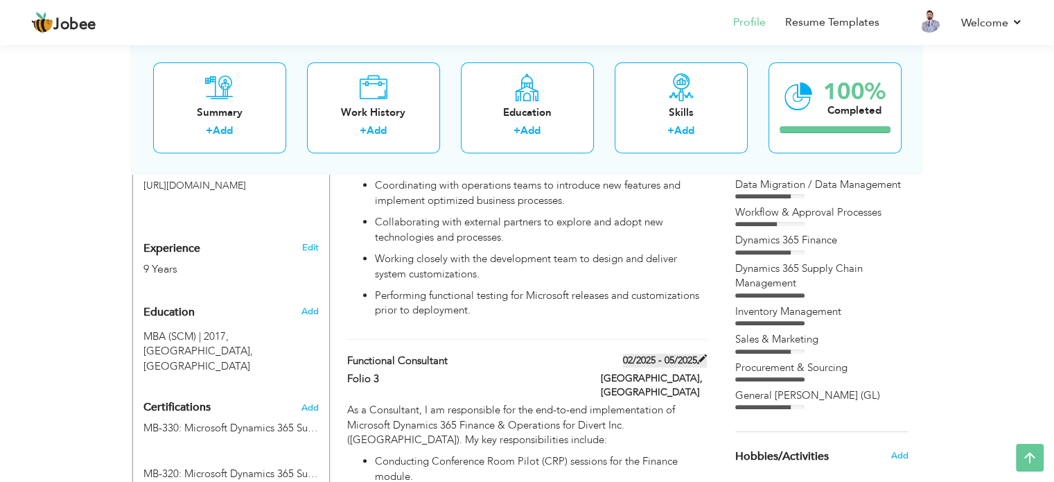
type input "05/2025"
type input "[GEOGRAPHIC_DATA]"
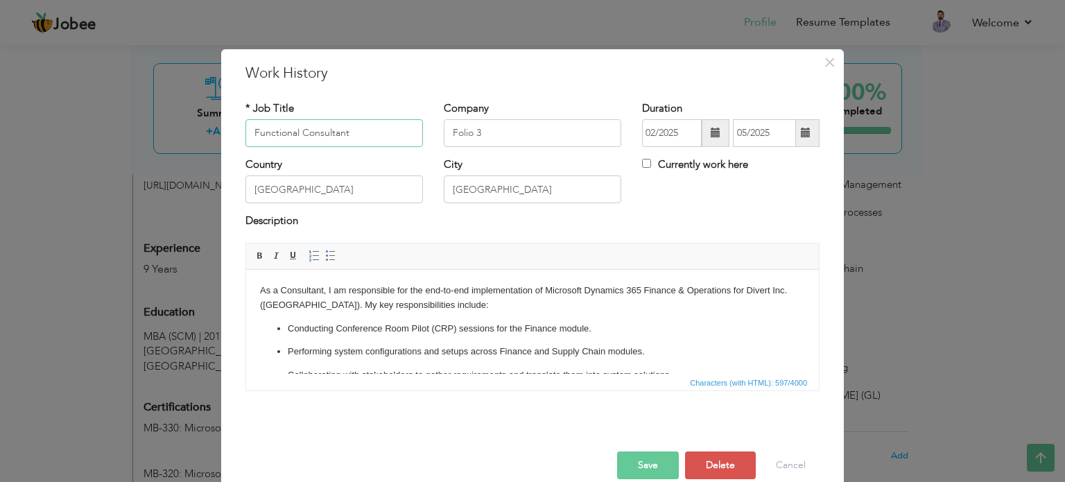
click at [246, 138] on input "Functional Consultant" at bounding box center [333, 133] width 177 height 28
type input "D365 Functional Consultant"
click at [659, 462] on button "Save" at bounding box center [648, 465] width 62 height 28
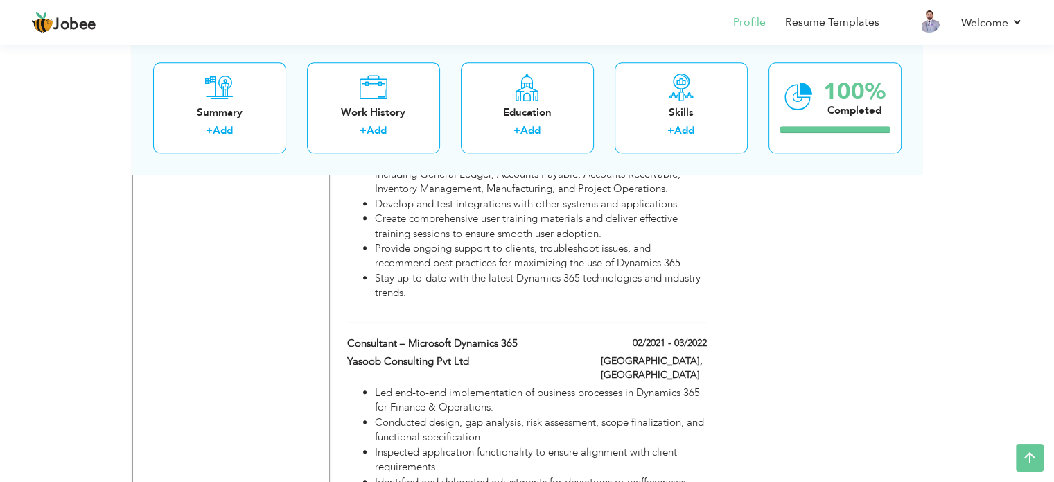
scroll to position [1333, 0]
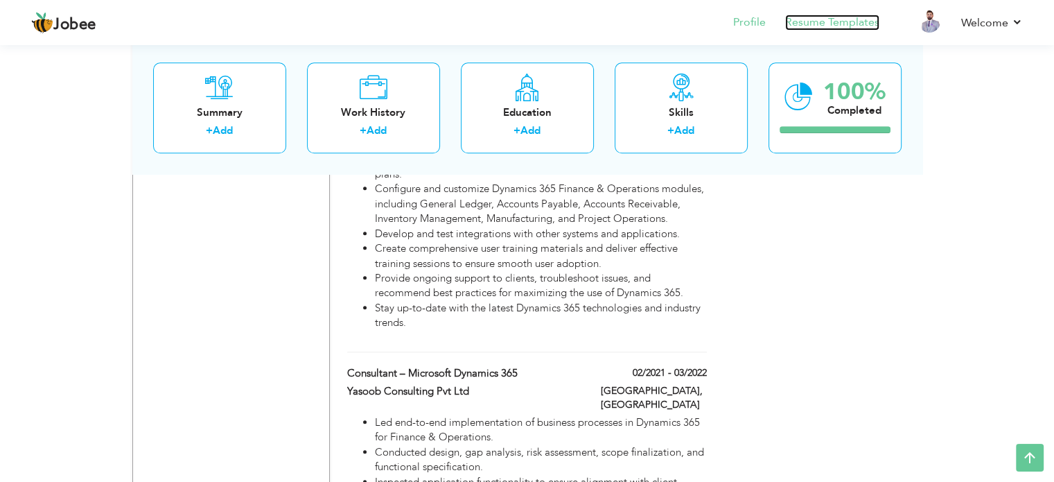
click at [804, 19] on link "Resume Templates" at bounding box center [832, 23] width 94 height 16
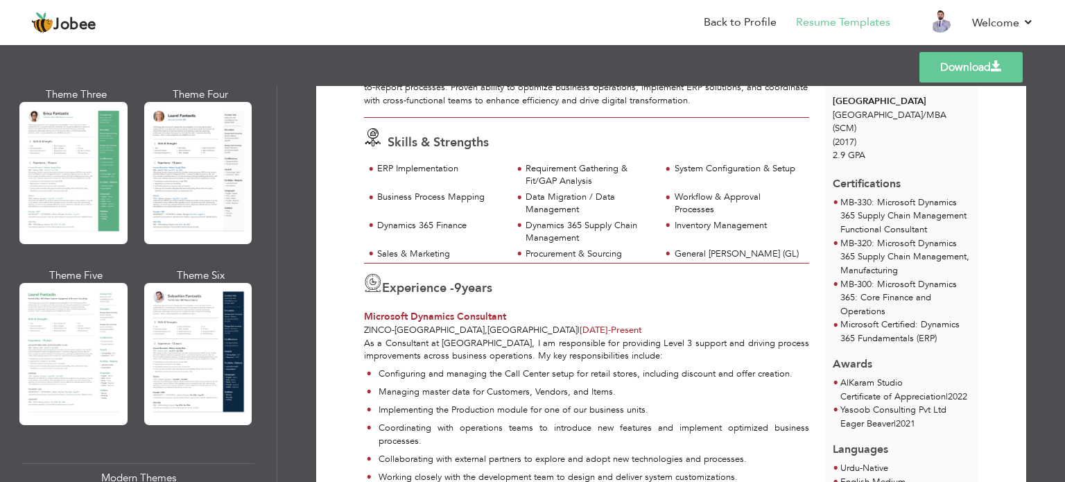
scroll to position [265, 0]
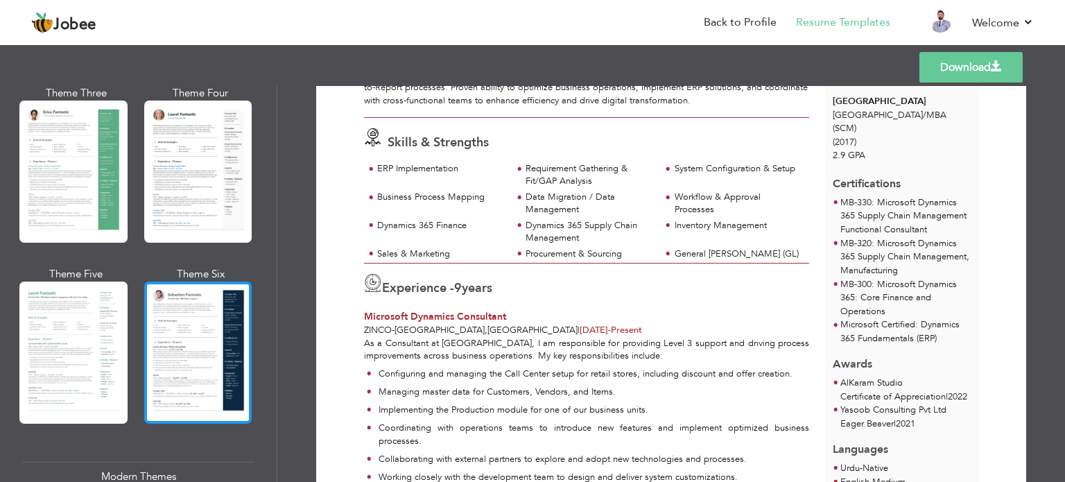
click at [203, 323] on div at bounding box center [198, 352] width 108 height 142
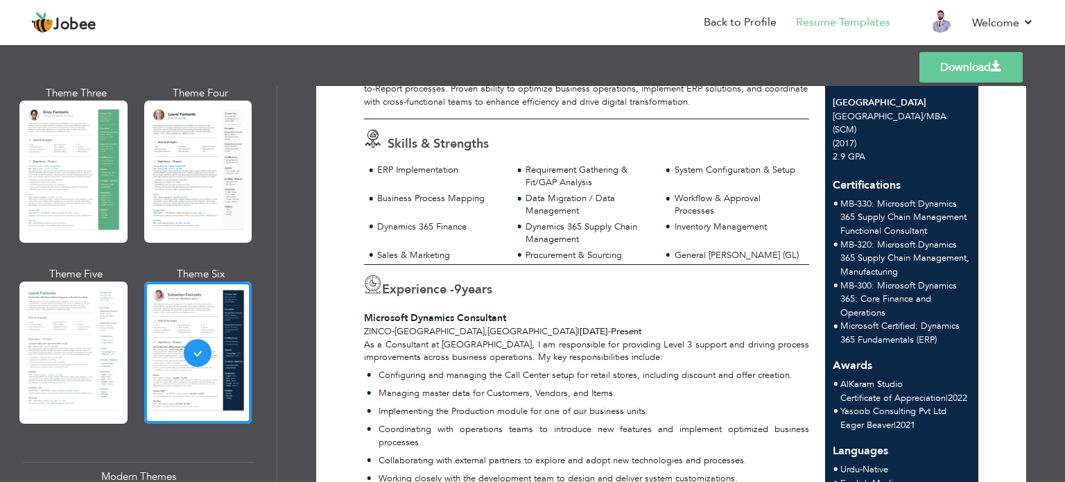
scroll to position [189, 0]
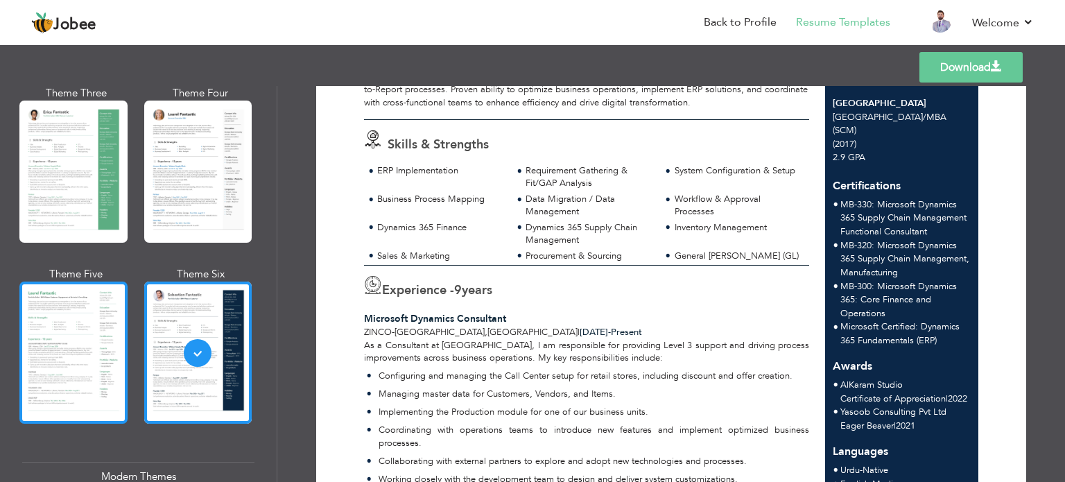
click at [67, 349] on div at bounding box center [73, 352] width 108 height 142
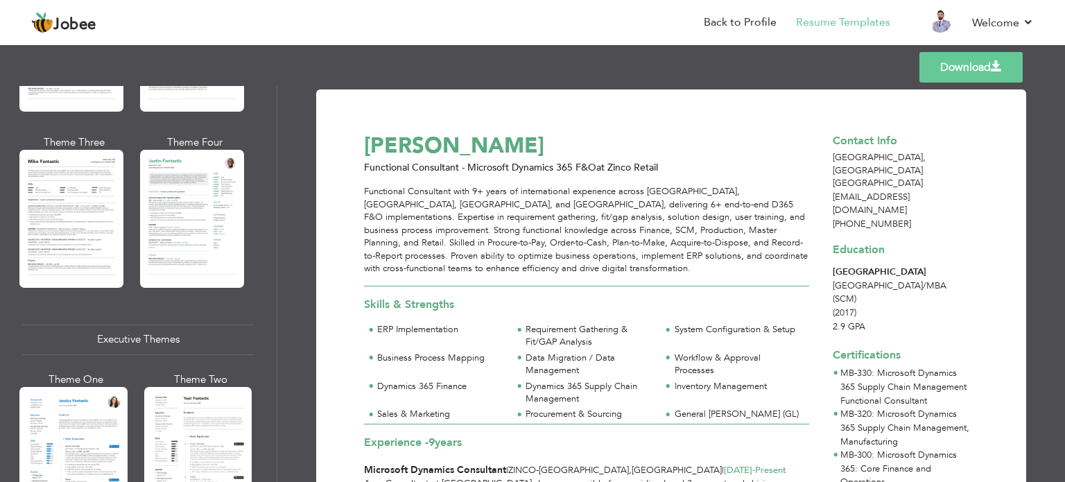
scroll to position [815, 0]
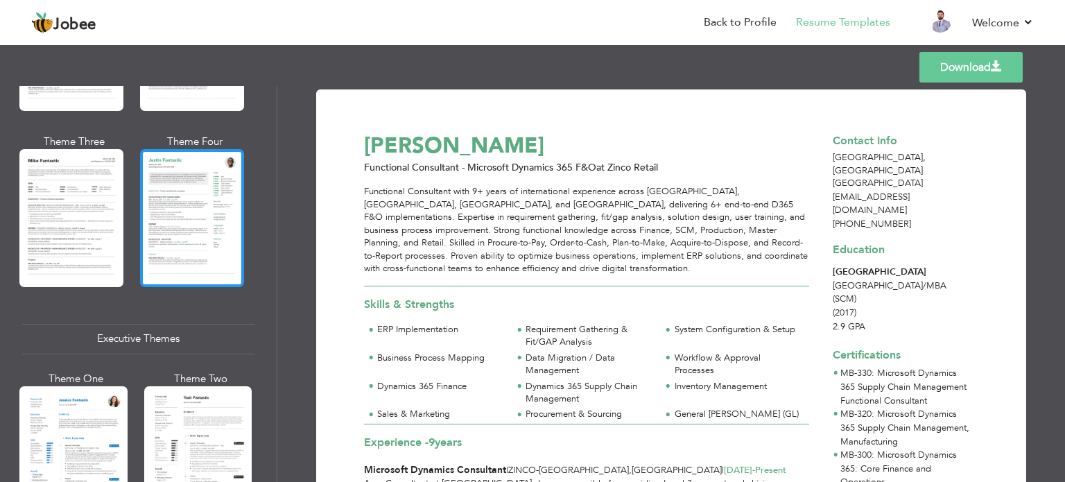
click at [205, 171] on div at bounding box center [192, 217] width 104 height 137
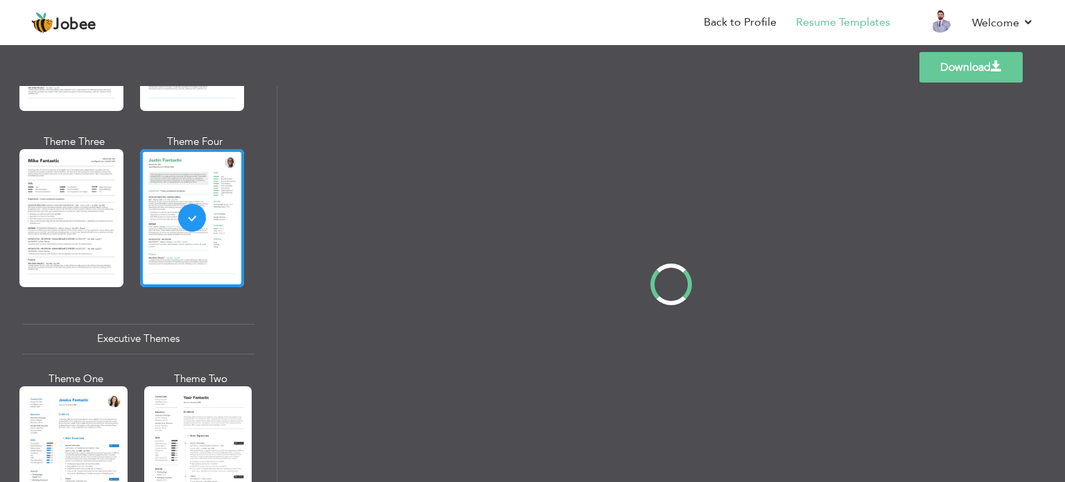
scroll to position [0, 0]
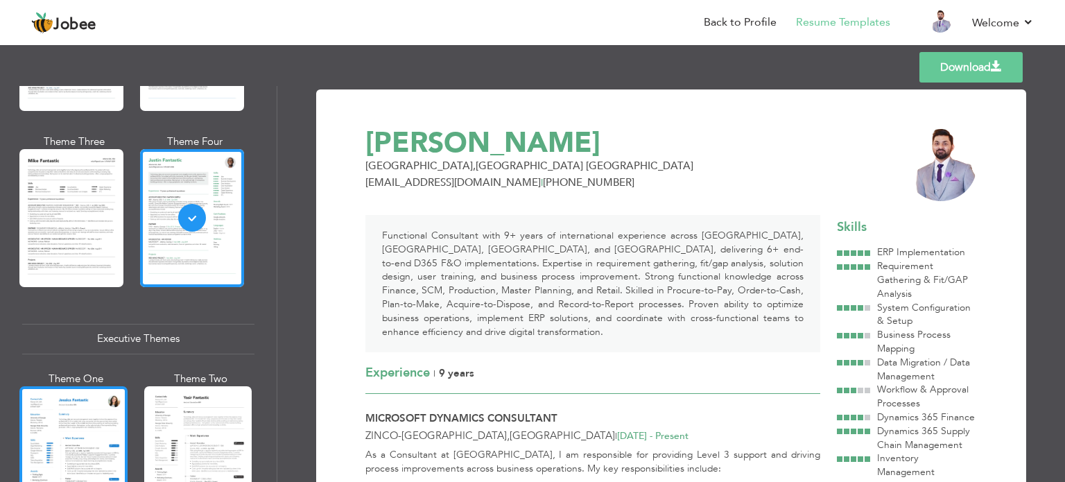
click at [100, 475] on div at bounding box center [73, 457] width 108 height 142
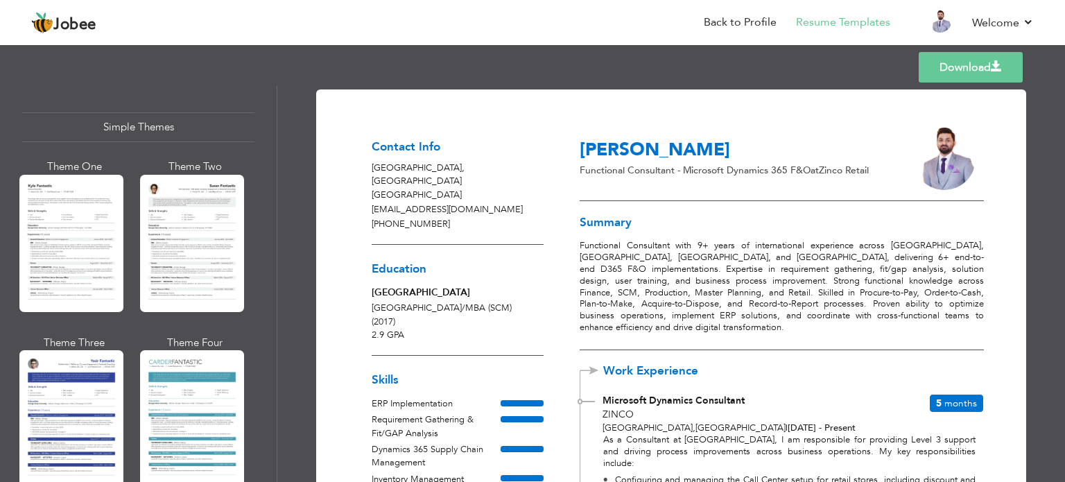
scroll to position [2430, 0]
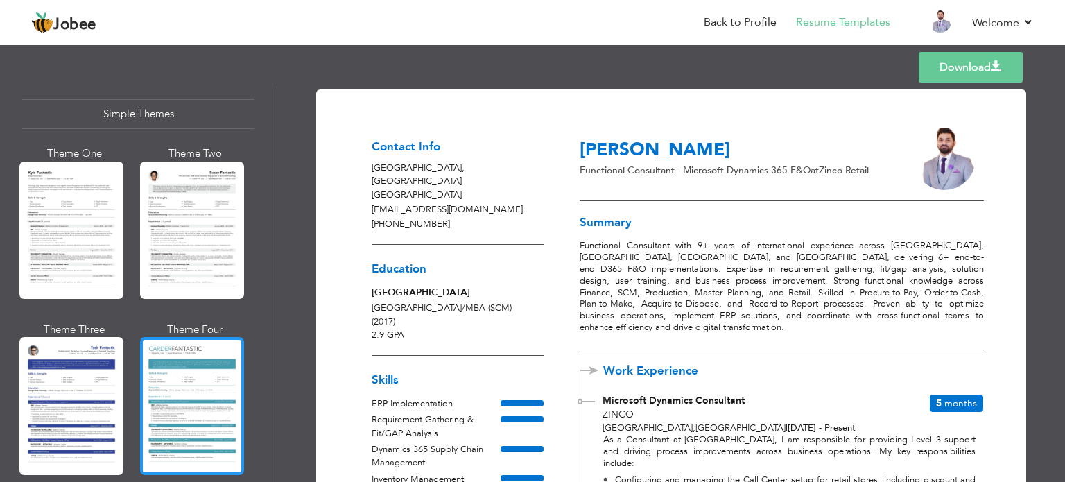
click at [169, 377] on div at bounding box center [192, 405] width 104 height 137
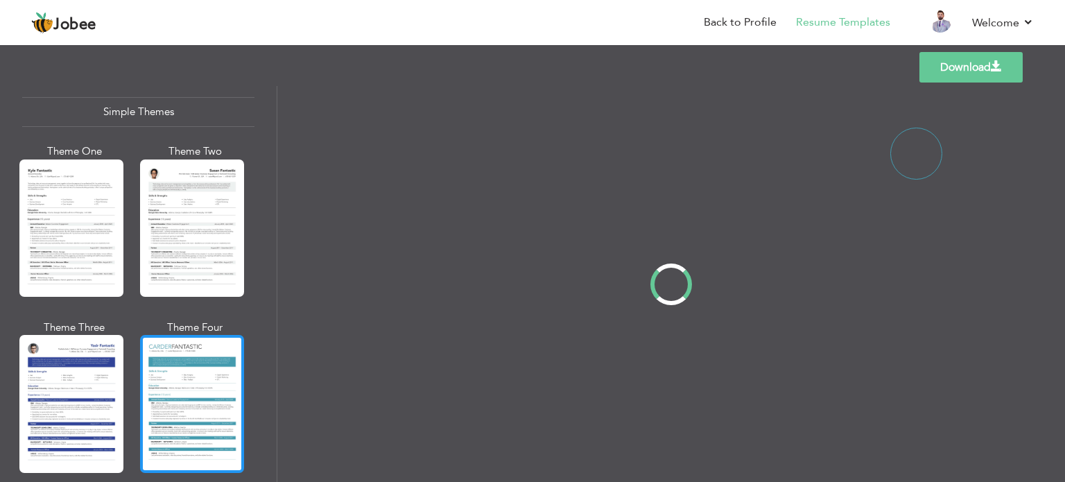
scroll to position [0, 0]
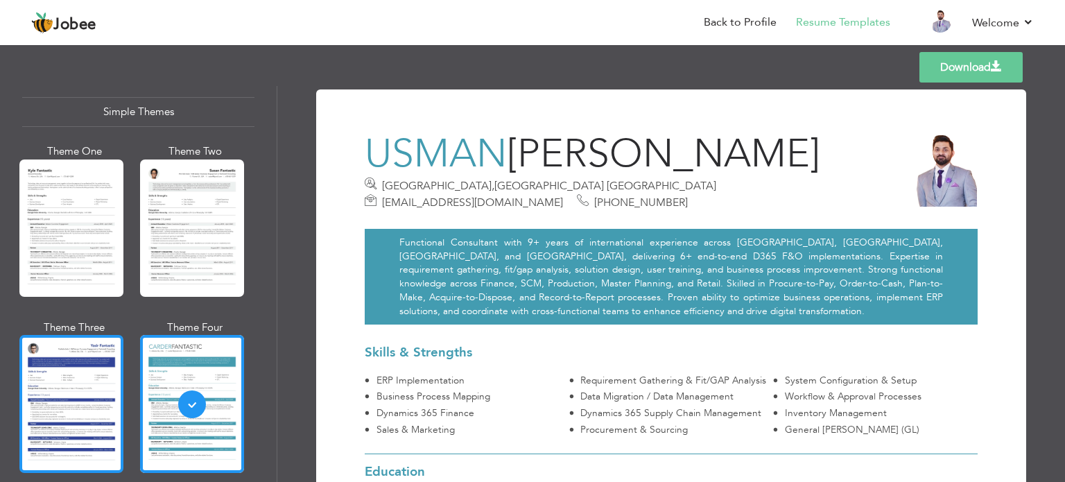
click at [107, 380] on div at bounding box center [71, 403] width 104 height 137
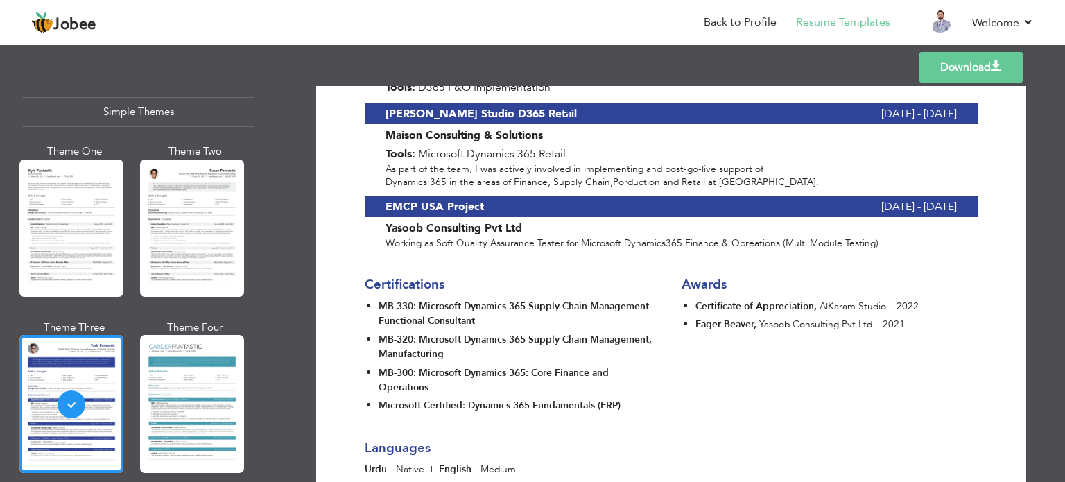
scroll to position [2393, 0]
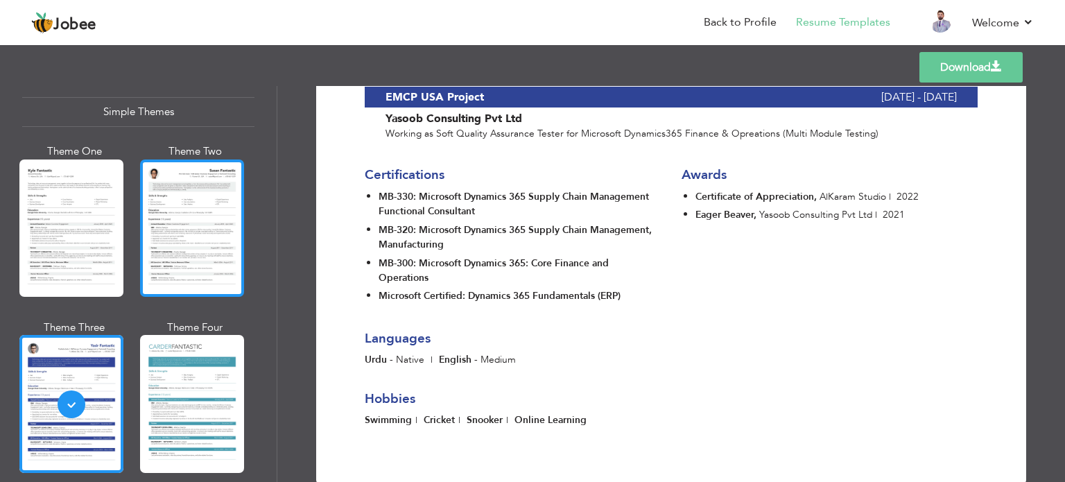
click at [225, 243] on div at bounding box center [192, 227] width 104 height 137
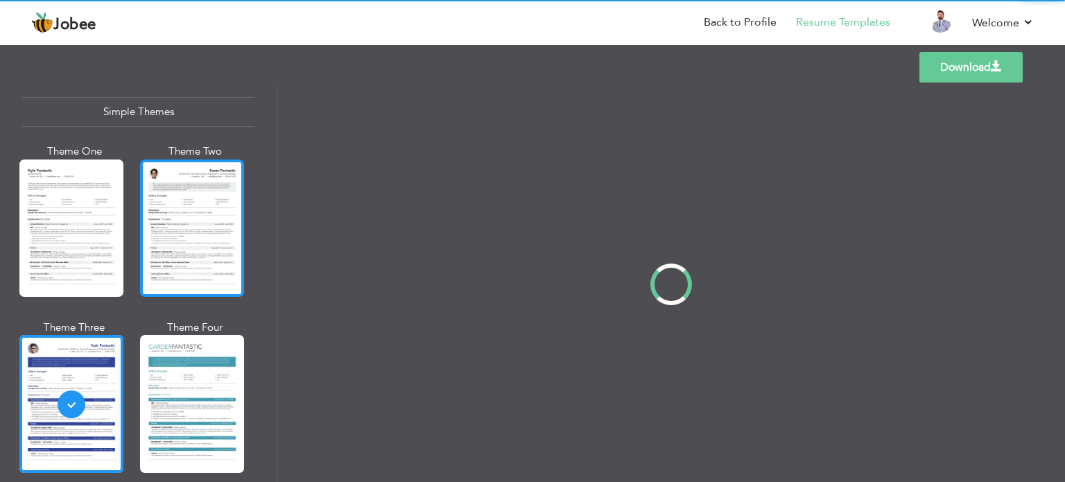
scroll to position [0, 0]
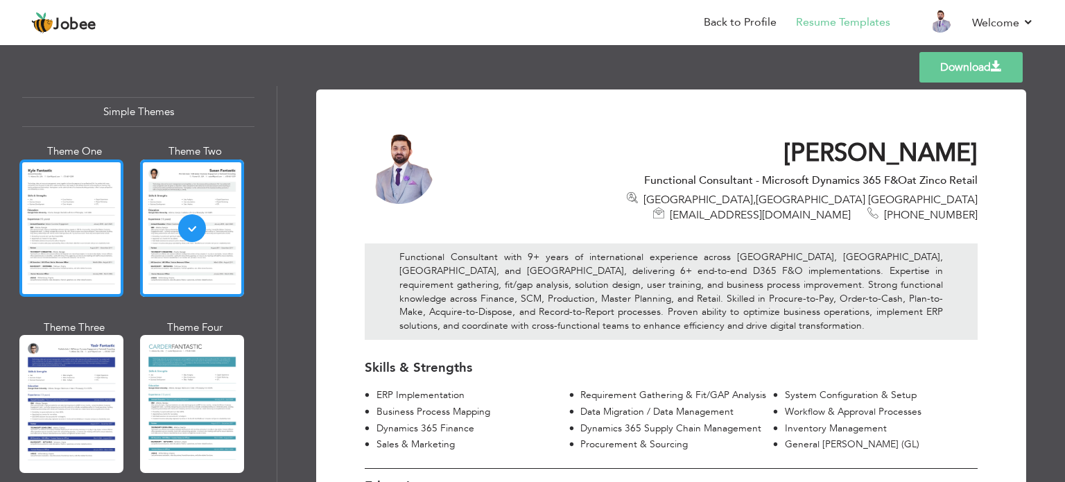
click at [83, 224] on div at bounding box center [71, 227] width 104 height 137
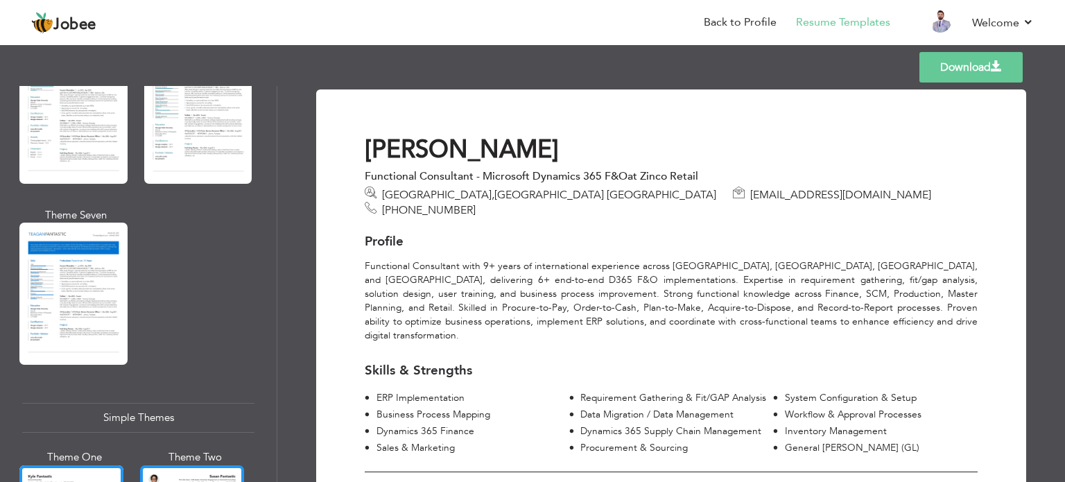
scroll to position [2124, 0]
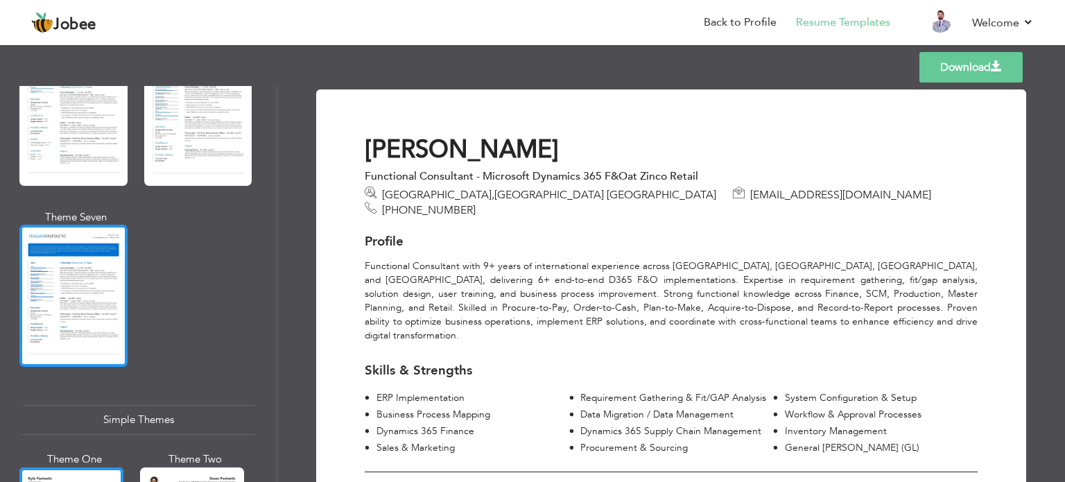
click at [92, 302] on div at bounding box center [73, 296] width 108 height 142
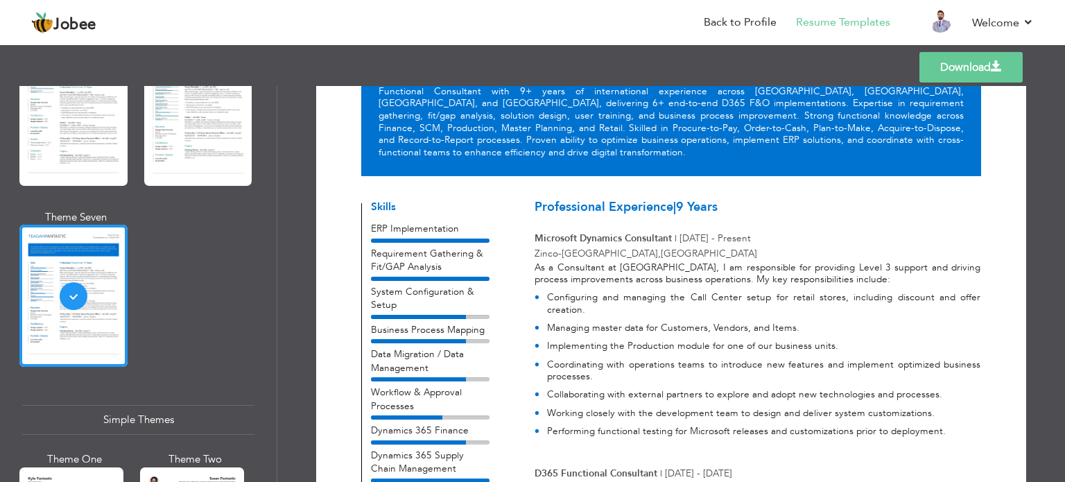
scroll to position [0, 0]
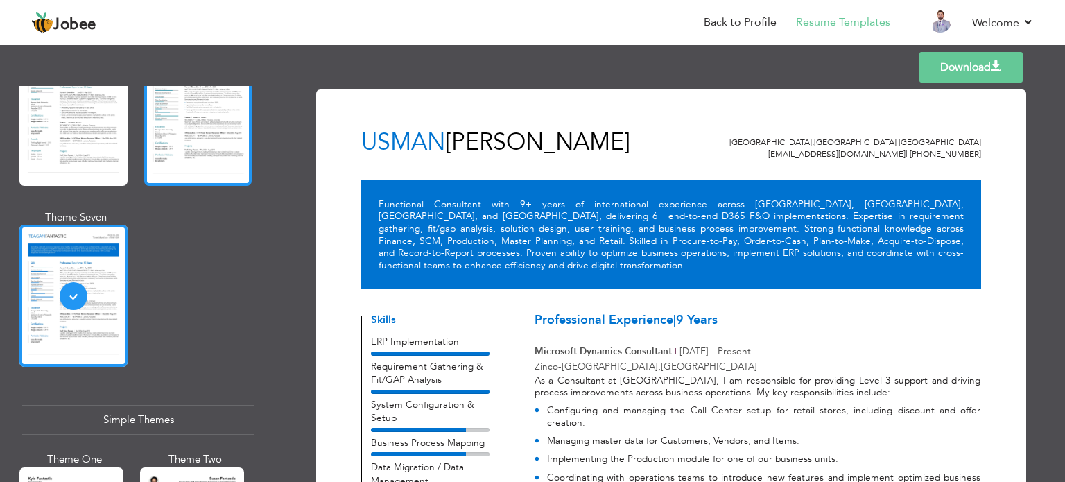
click at [190, 123] on div at bounding box center [198, 115] width 108 height 142
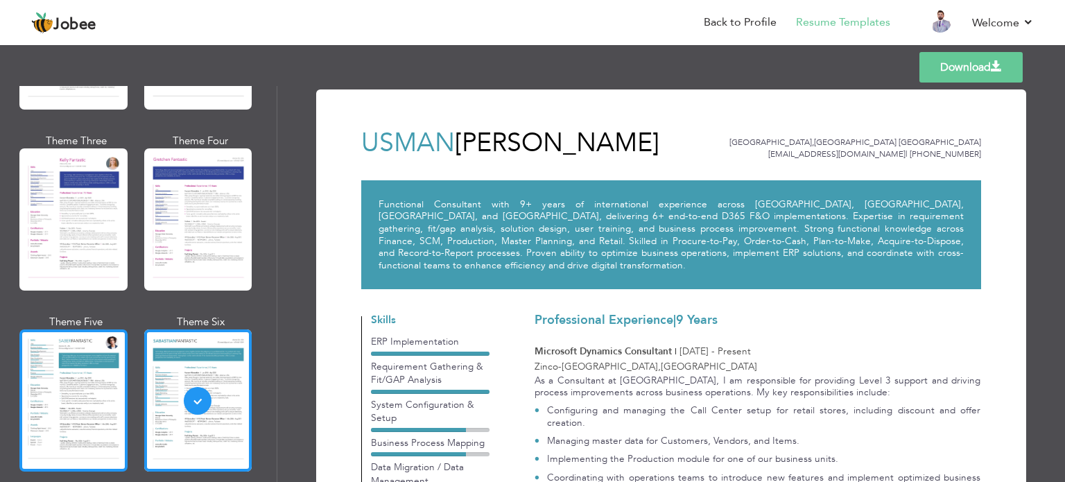
scroll to position [1802, 0]
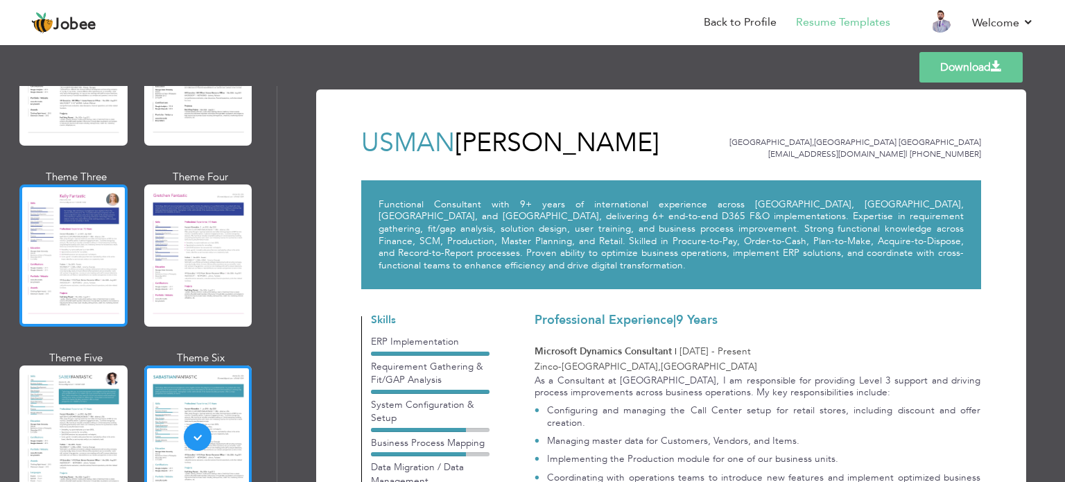
click at [103, 241] on div at bounding box center [73, 255] width 108 height 142
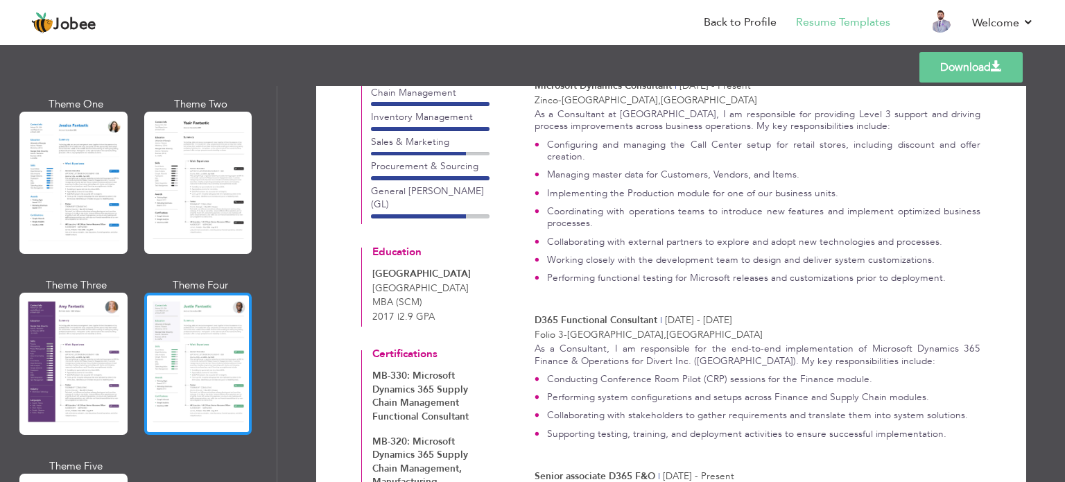
scroll to position [1088, 0]
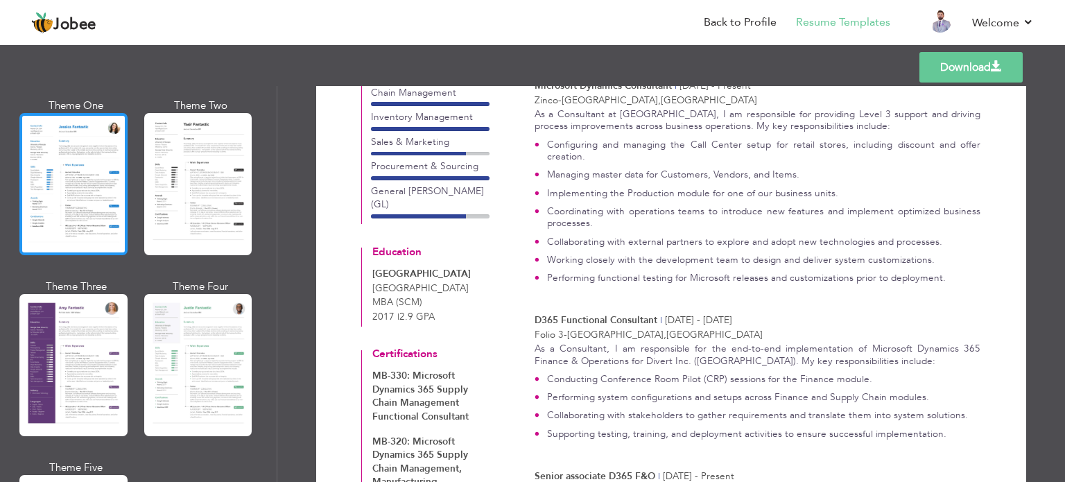
click at [82, 199] on div at bounding box center [73, 184] width 108 height 142
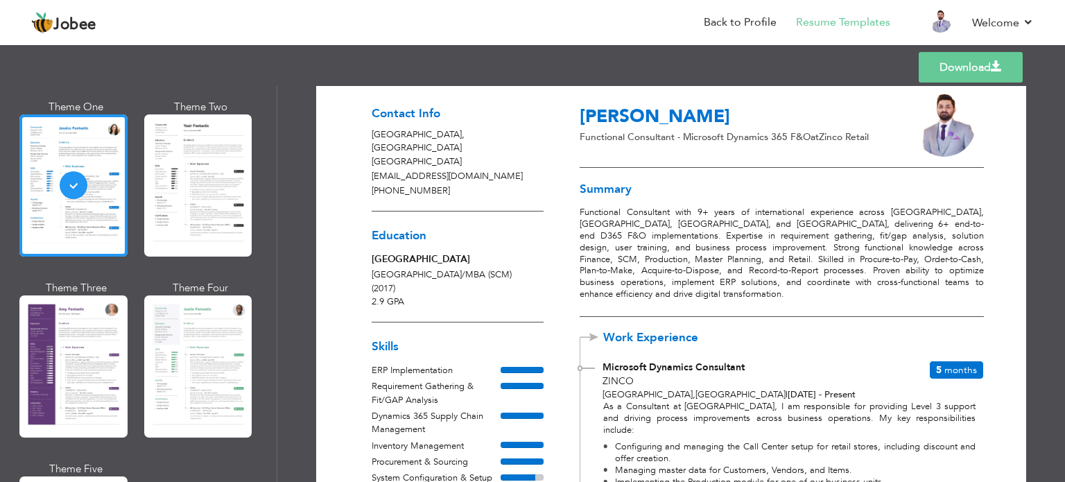
scroll to position [31, 0]
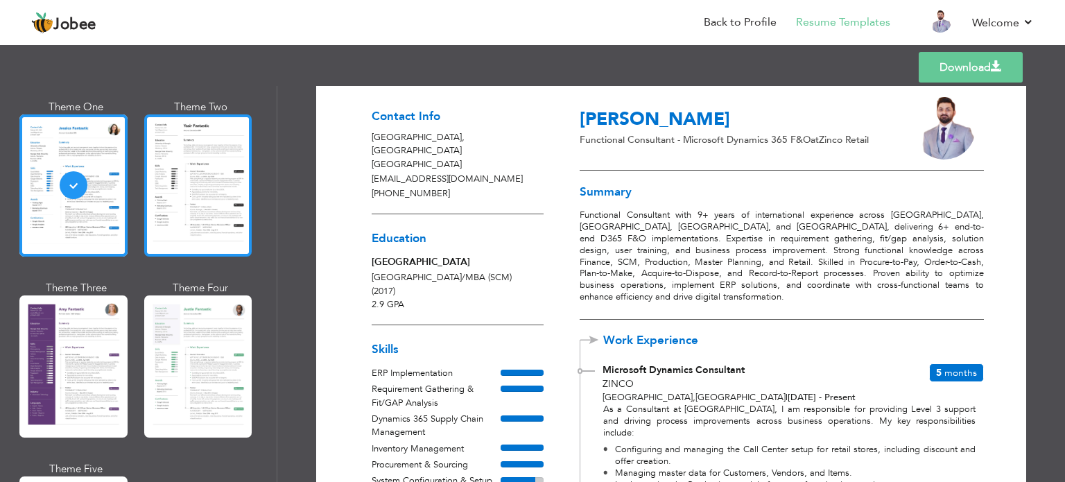
click at [228, 214] on div at bounding box center [198, 185] width 108 height 142
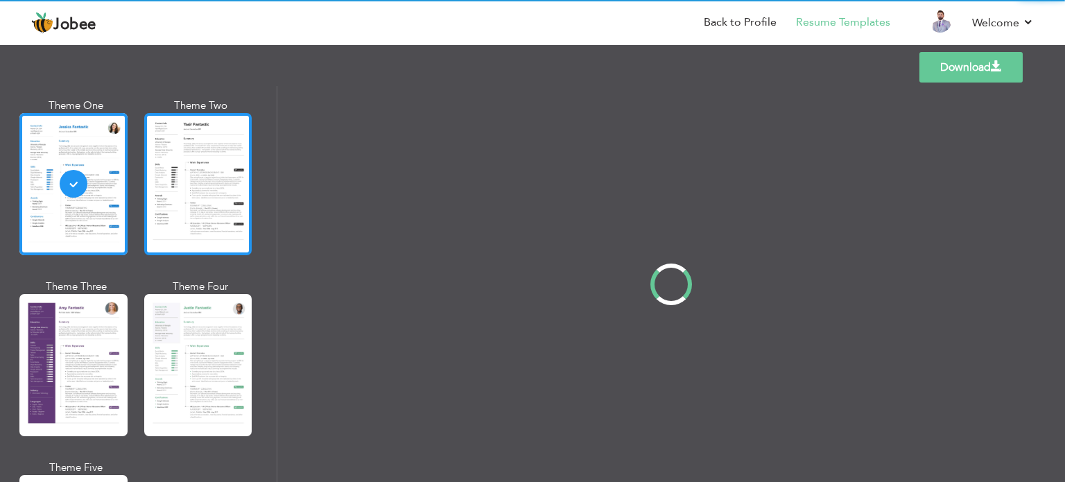
scroll to position [0, 0]
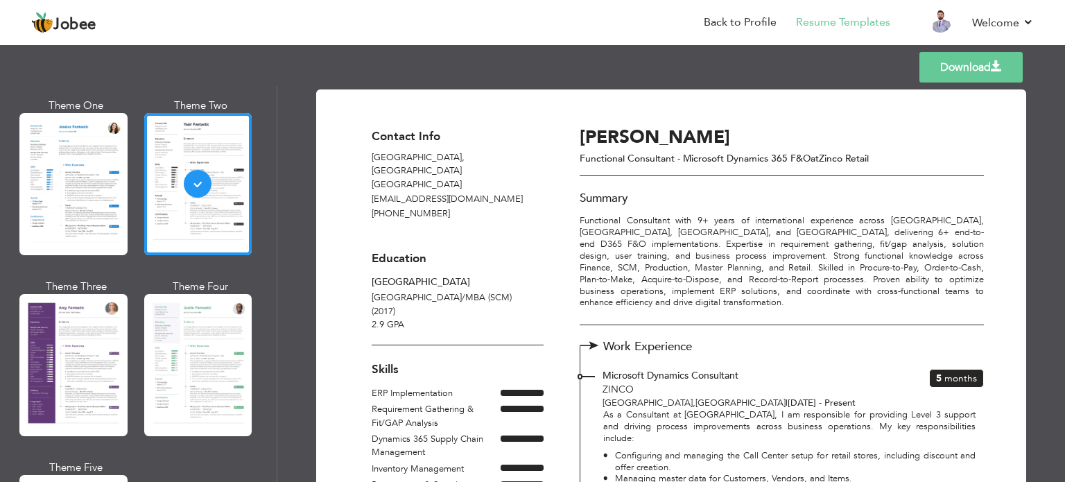
click at [132, 319] on div "Theme One Theme Two Theme Three Theme Four" at bounding box center [138, 369] width 232 height 543
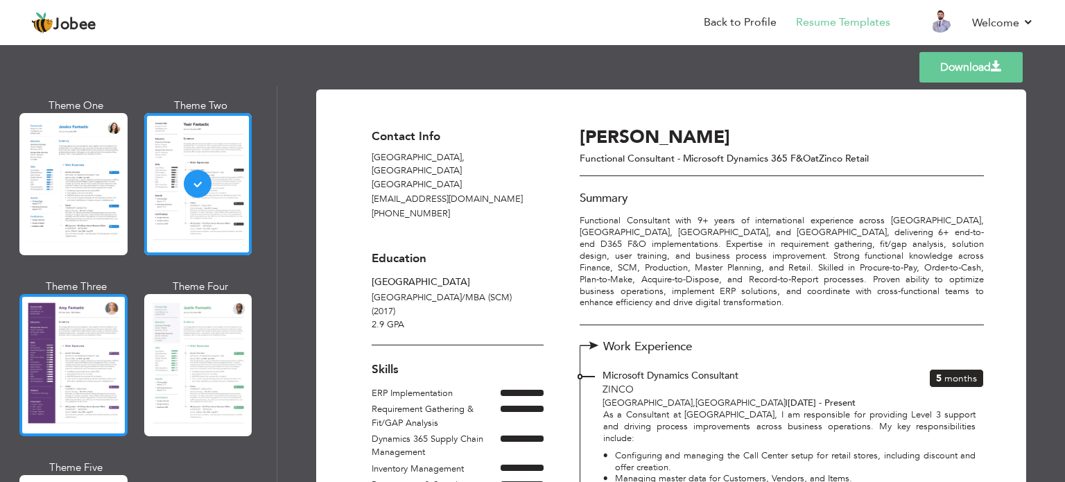
click at [104, 348] on div at bounding box center [73, 365] width 108 height 142
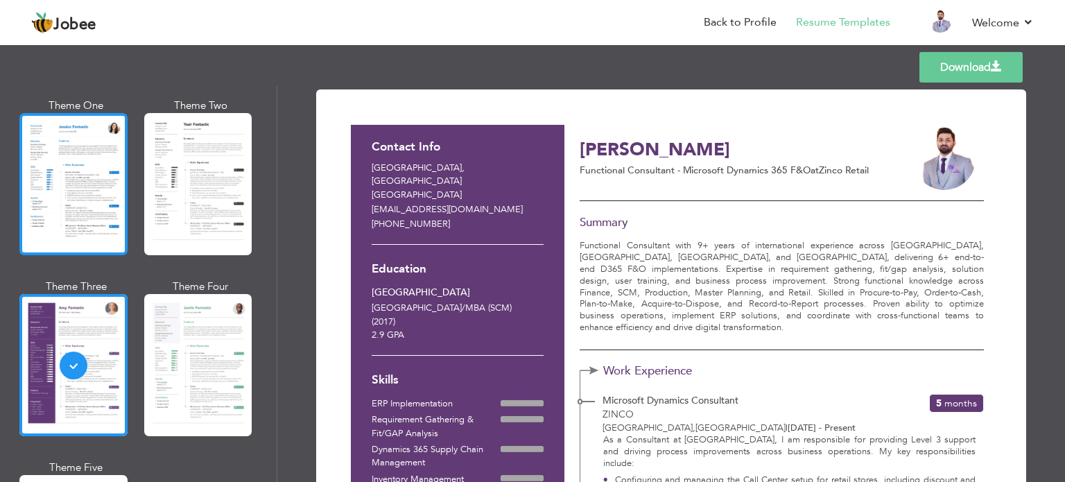
click at [114, 182] on div at bounding box center [73, 184] width 108 height 142
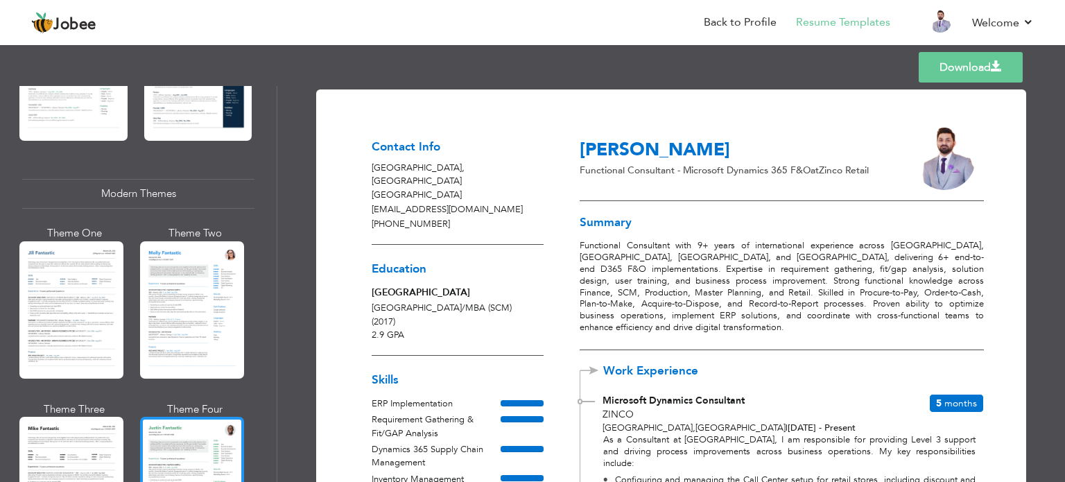
scroll to position [546, 0]
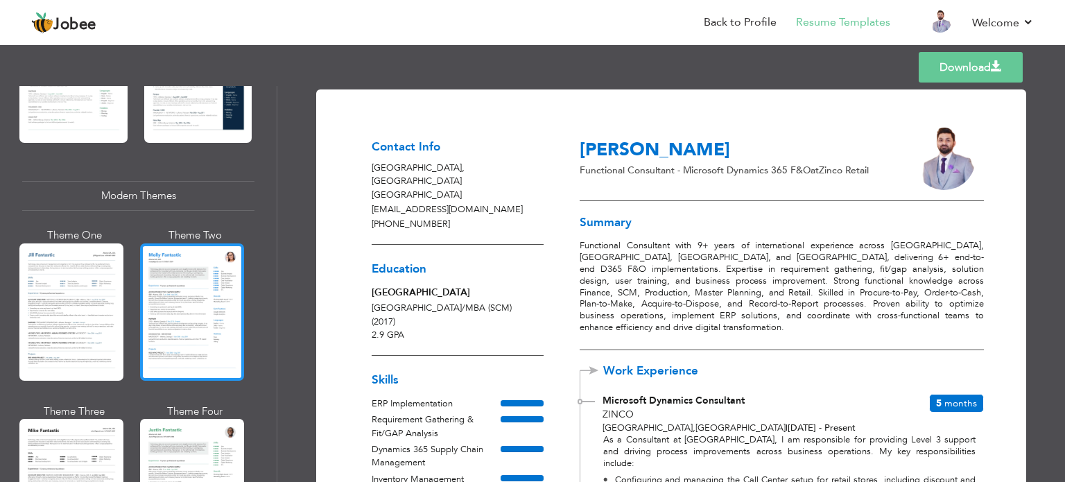
click at [214, 268] on div at bounding box center [192, 311] width 104 height 137
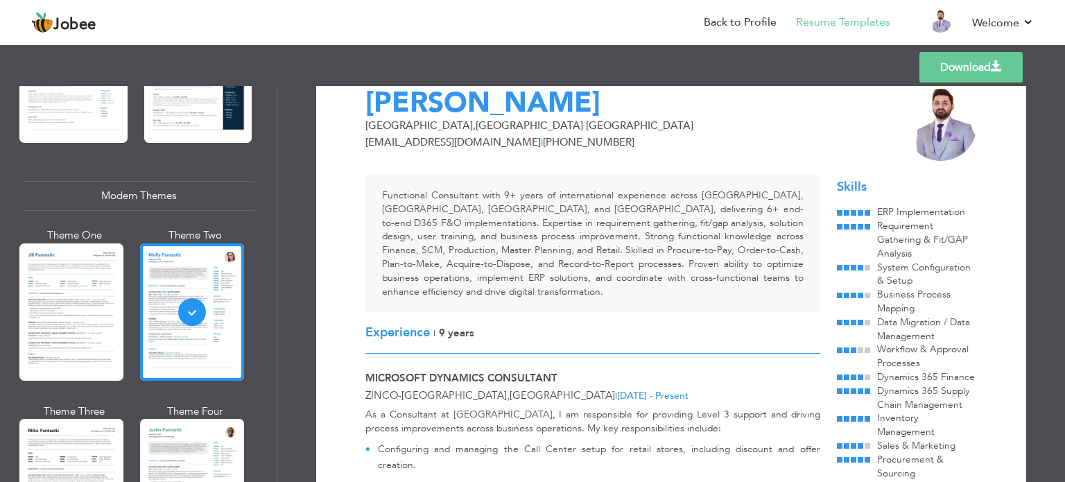
scroll to position [0, 0]
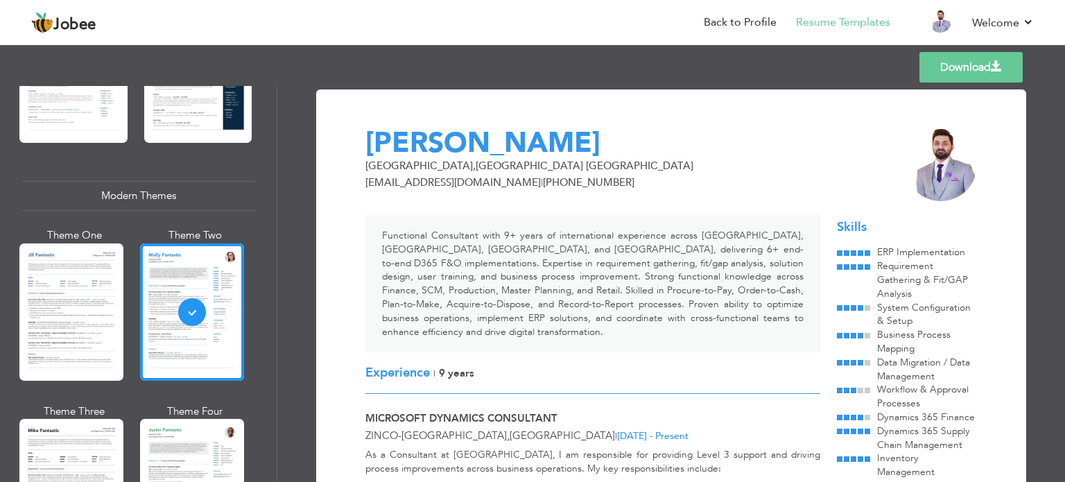
click at [939, 66] on link "Download" at bounding box center [970, 67] width 103 height 31
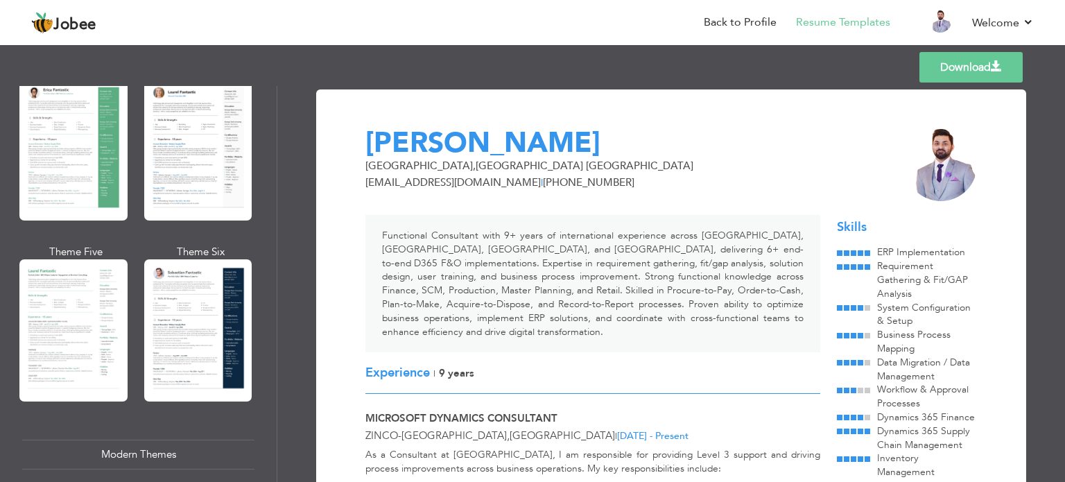
scroll to position [286, 0]
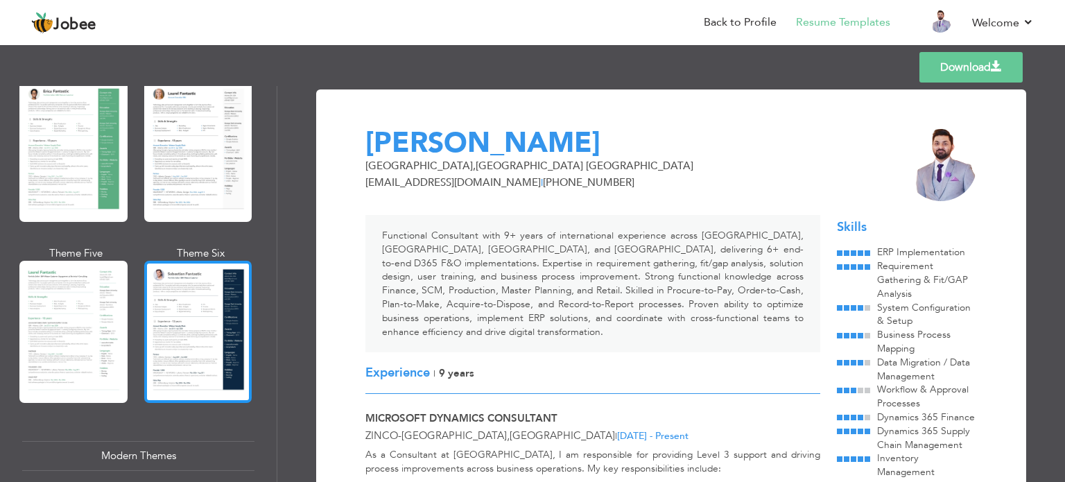
click at [207, 346] on div at bounding box center [198, 332] width 108 height 142
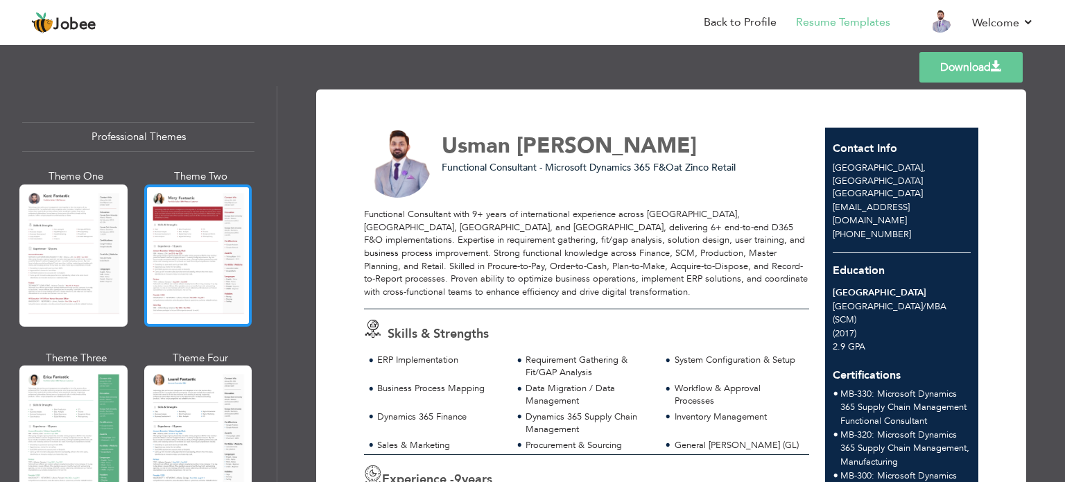
scroll to position [0, 0]
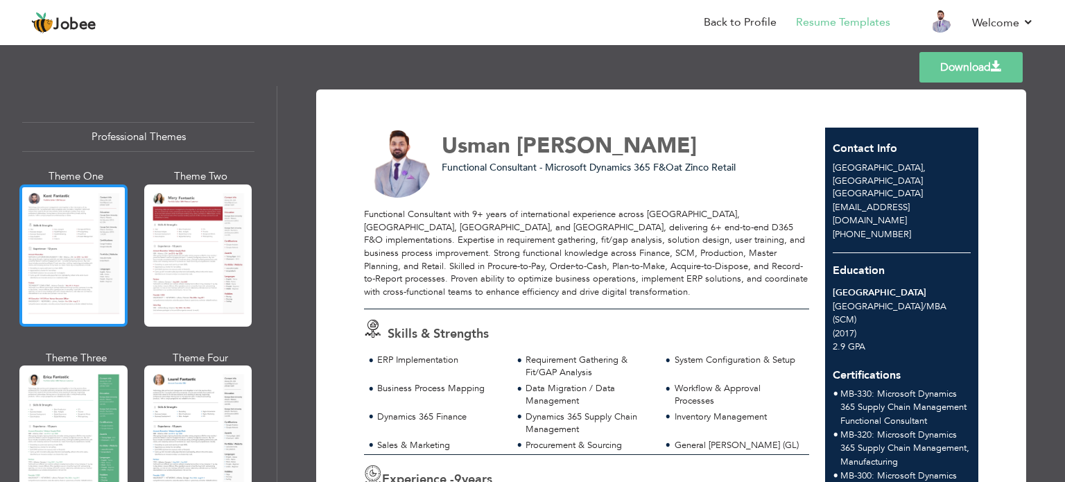
click at [87, 280] on div at bounding box center [73, 255] width 108 height 142
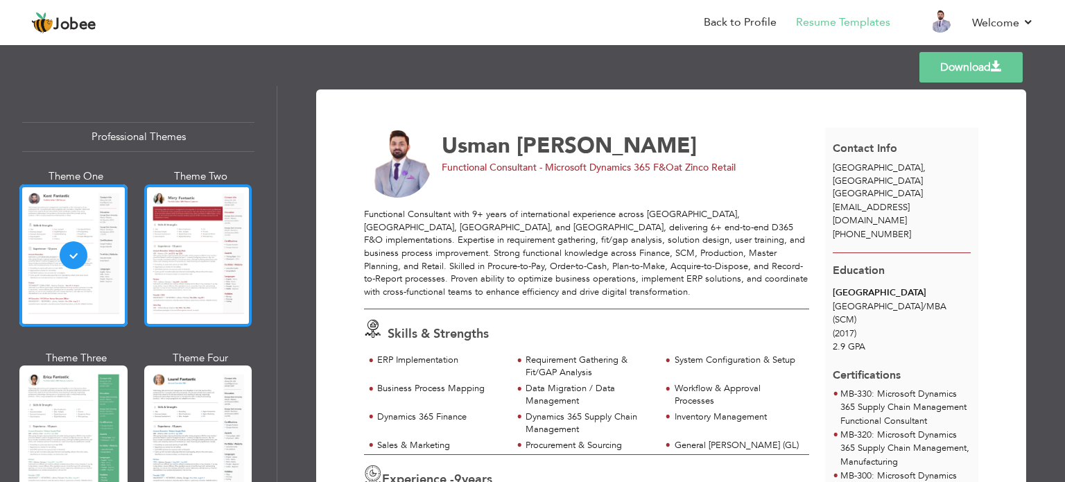
click at [205, 284] on div at bounding box center [198, 255] width 108 height 142
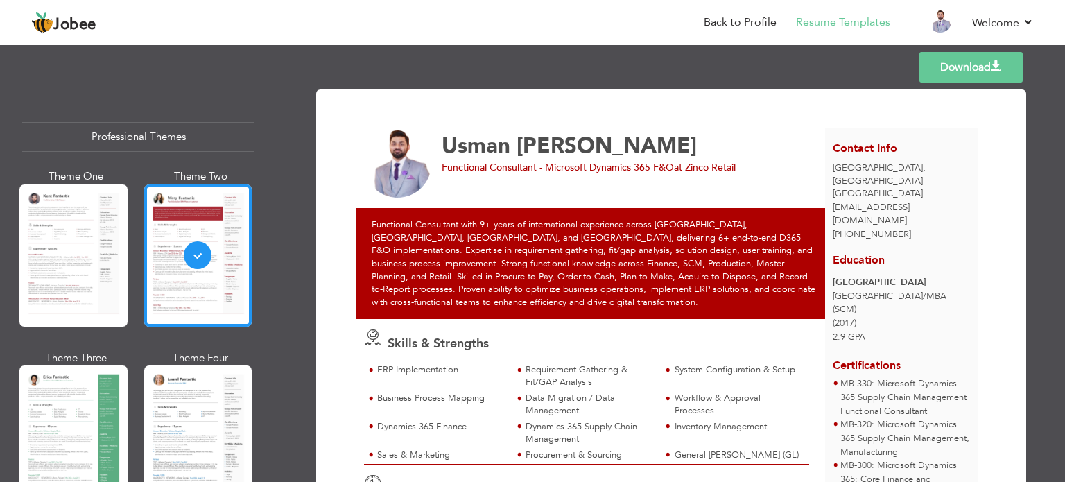
click at [981, 72] on link "Download" at bounding box center [970, 67] width 103 height 31
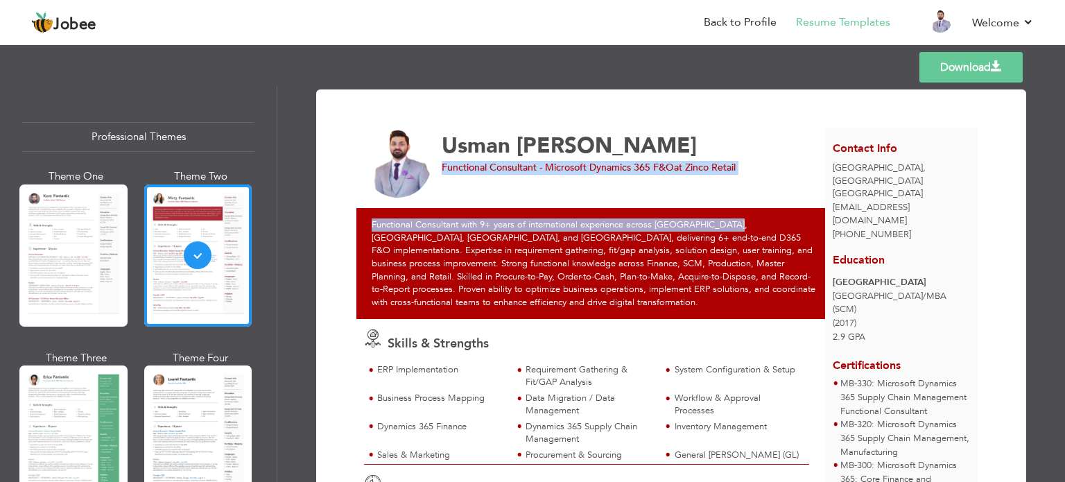
drag, startPoint x: 715, startPoint y: 133, endPoint x: 731, endPoint y: 198, distance: 66.9
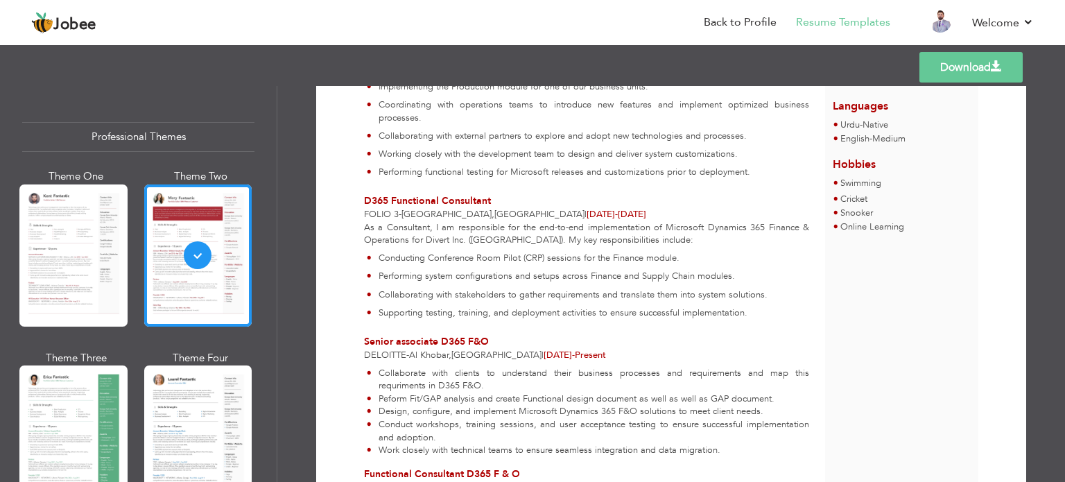
scroll to position [582, 0]
